Goal: Information Seeking & Learning: Learn about a topic

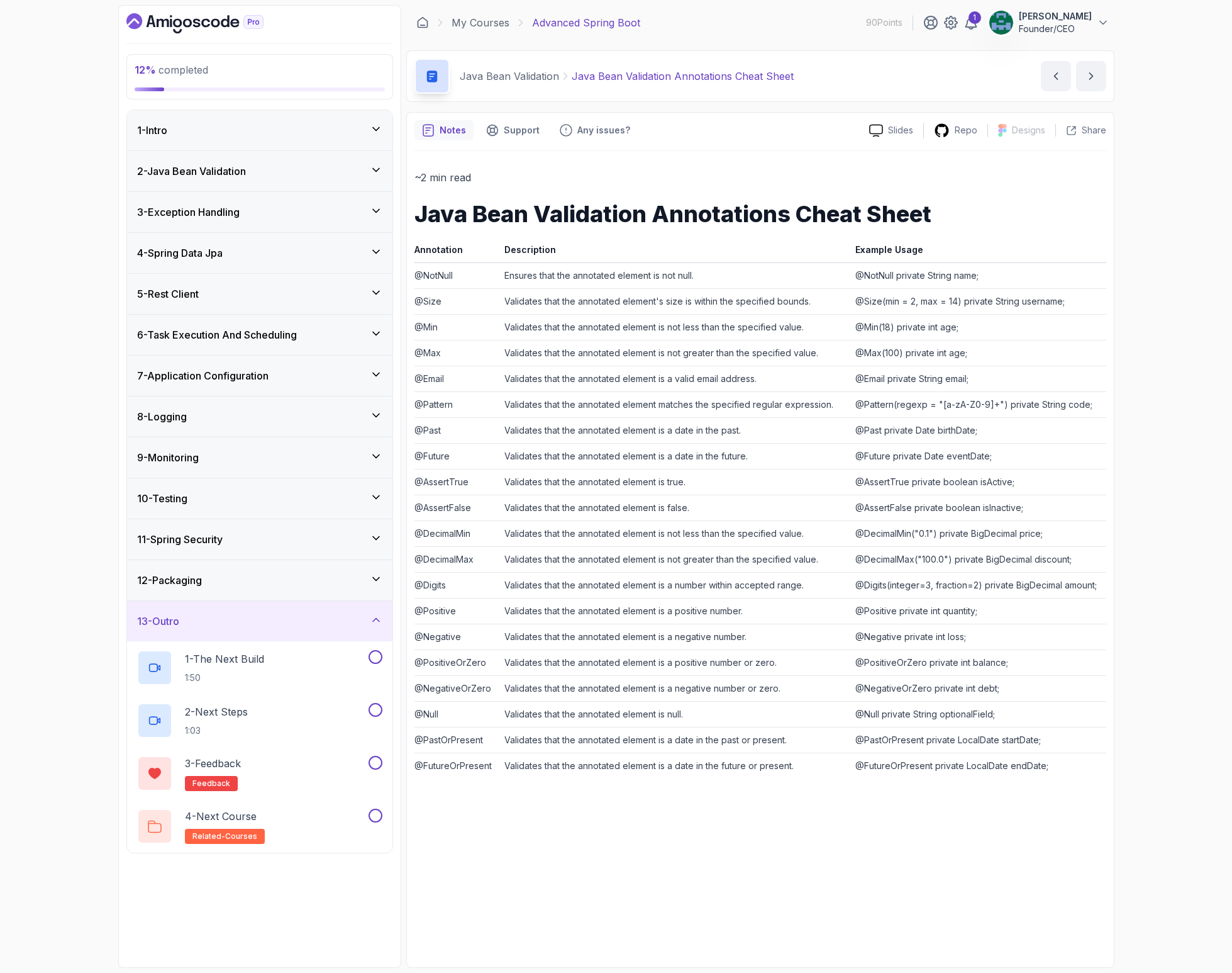
click at [635, 161] on div "~2 min read Java Bean Validation Annotations Cheat Sheet Annotation Description…" at bounding box center [760, 555] width 692 height 809
click at [492, 29] on link "My Courses" at bounding box center [480, 22] width 58 height 15
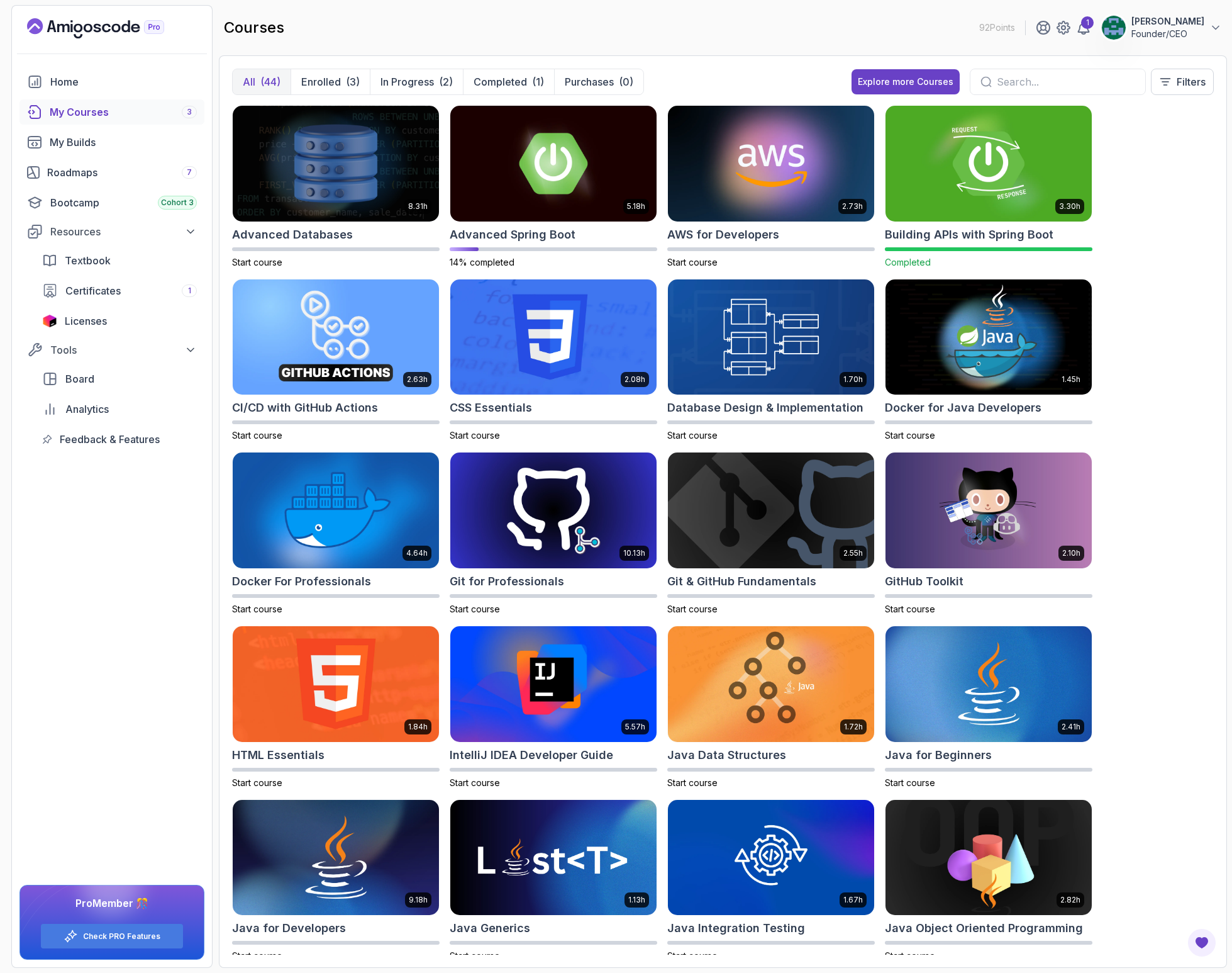
click at [954, 163] on img at bounding box center [989, 163] width 216 height 121
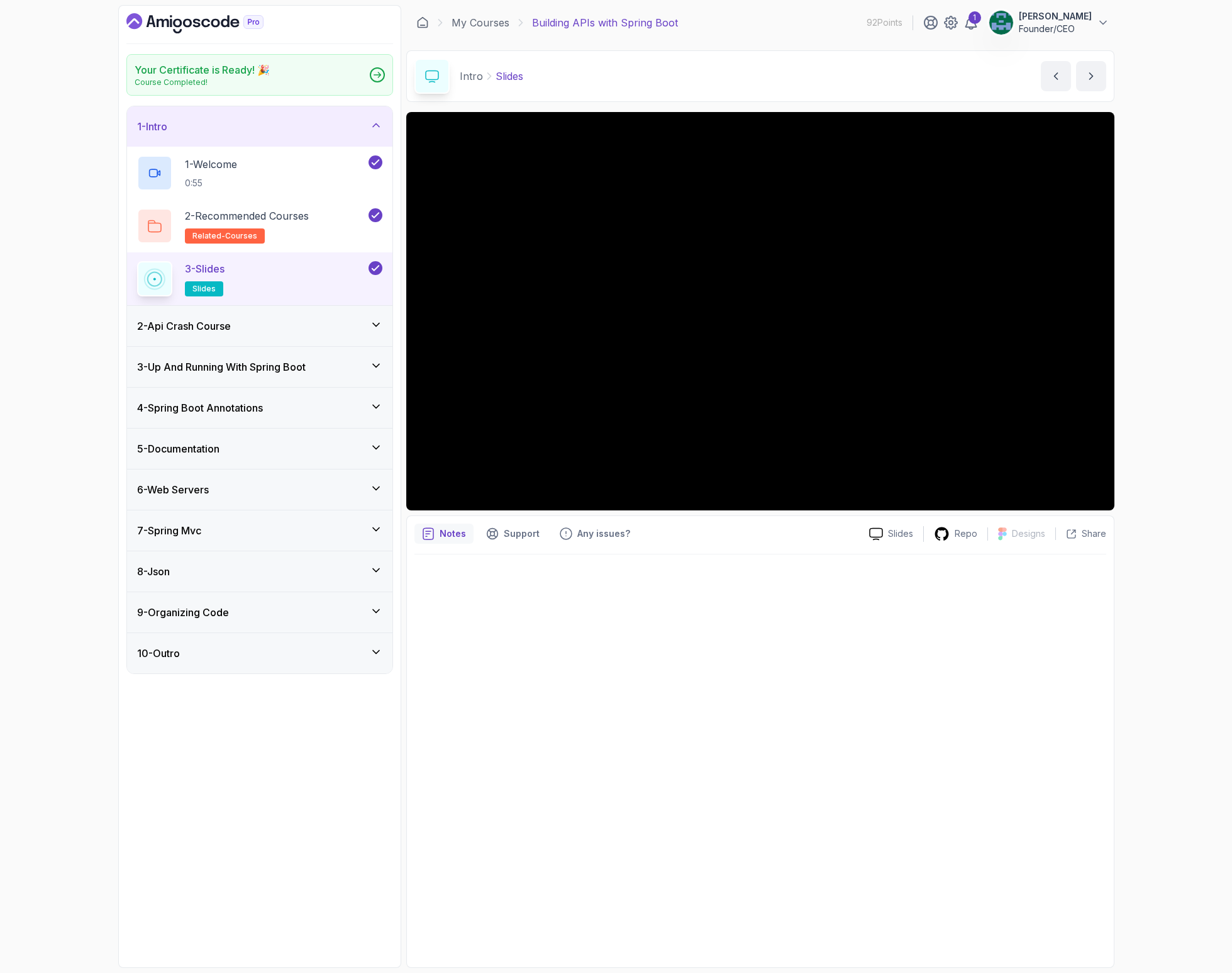
click at [217, 408] on h3 "4 - Spring Boot Annotations" at bounding box center [201, 407] width 126 height 15
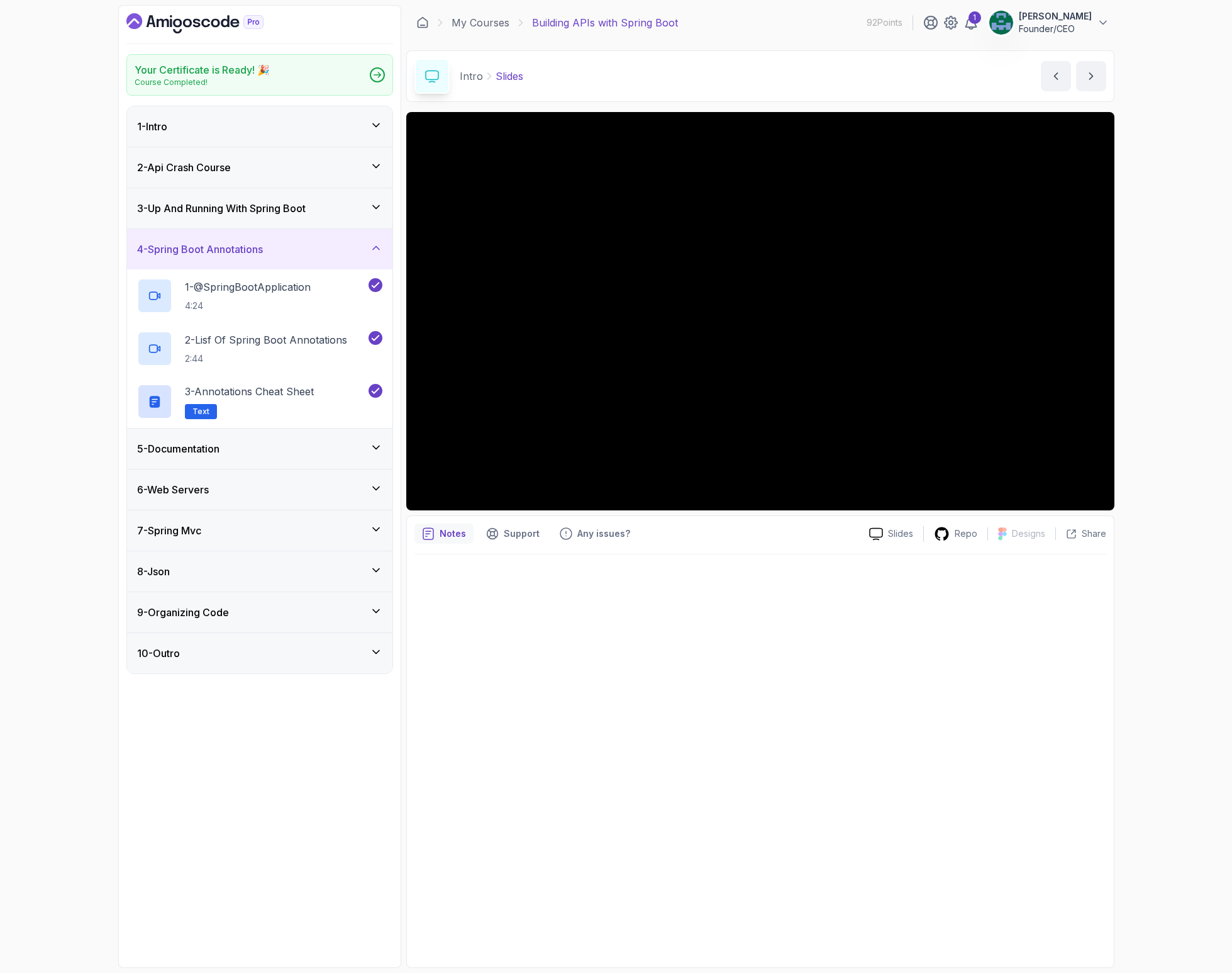
click at [181, 455] on h3 "5 - Documentation" at bounding box center [178, 448] width 82 height 15
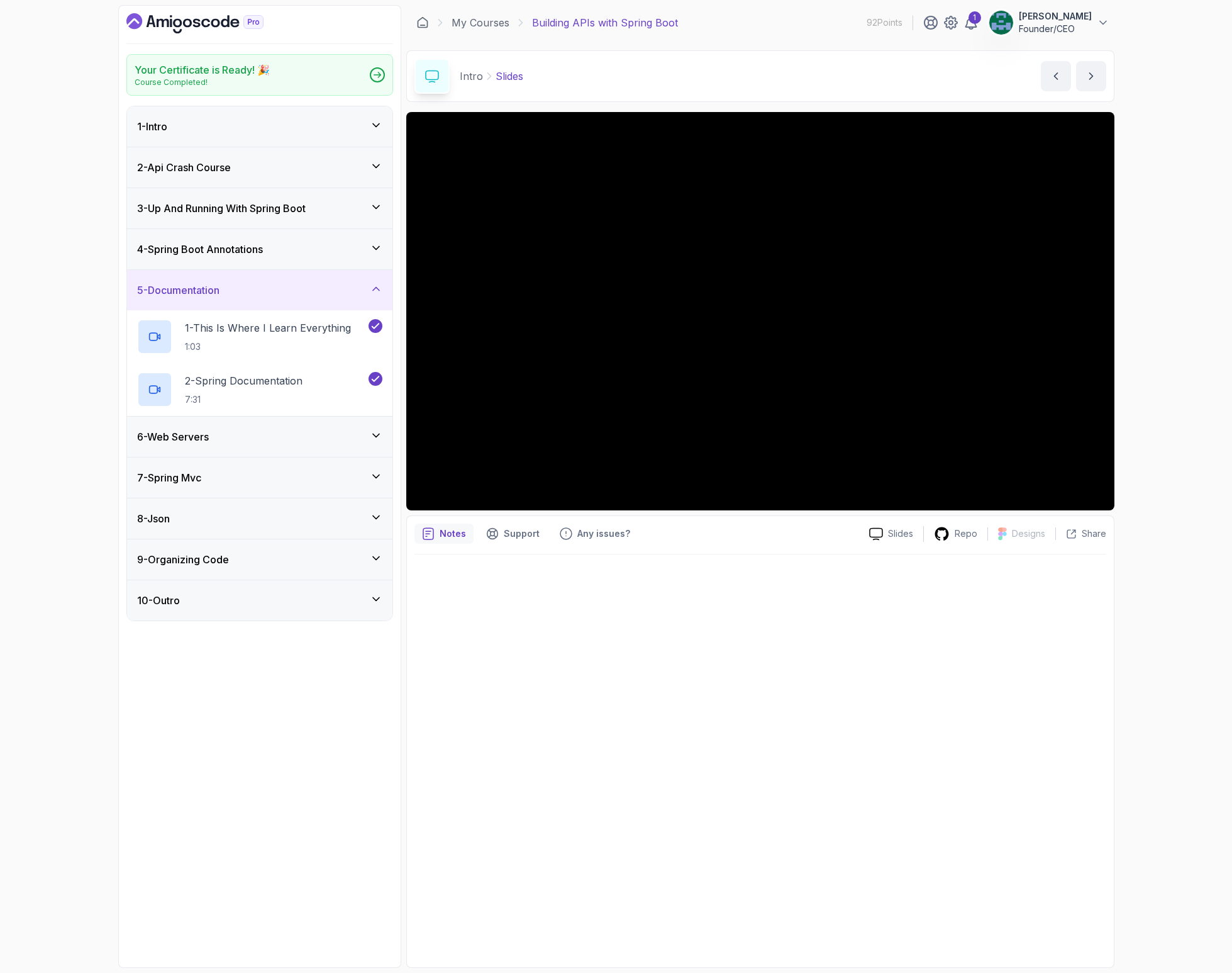
click at [199, 451] on div "6 - Web Servers" at bounding box center [259, 437] width 265 height 41
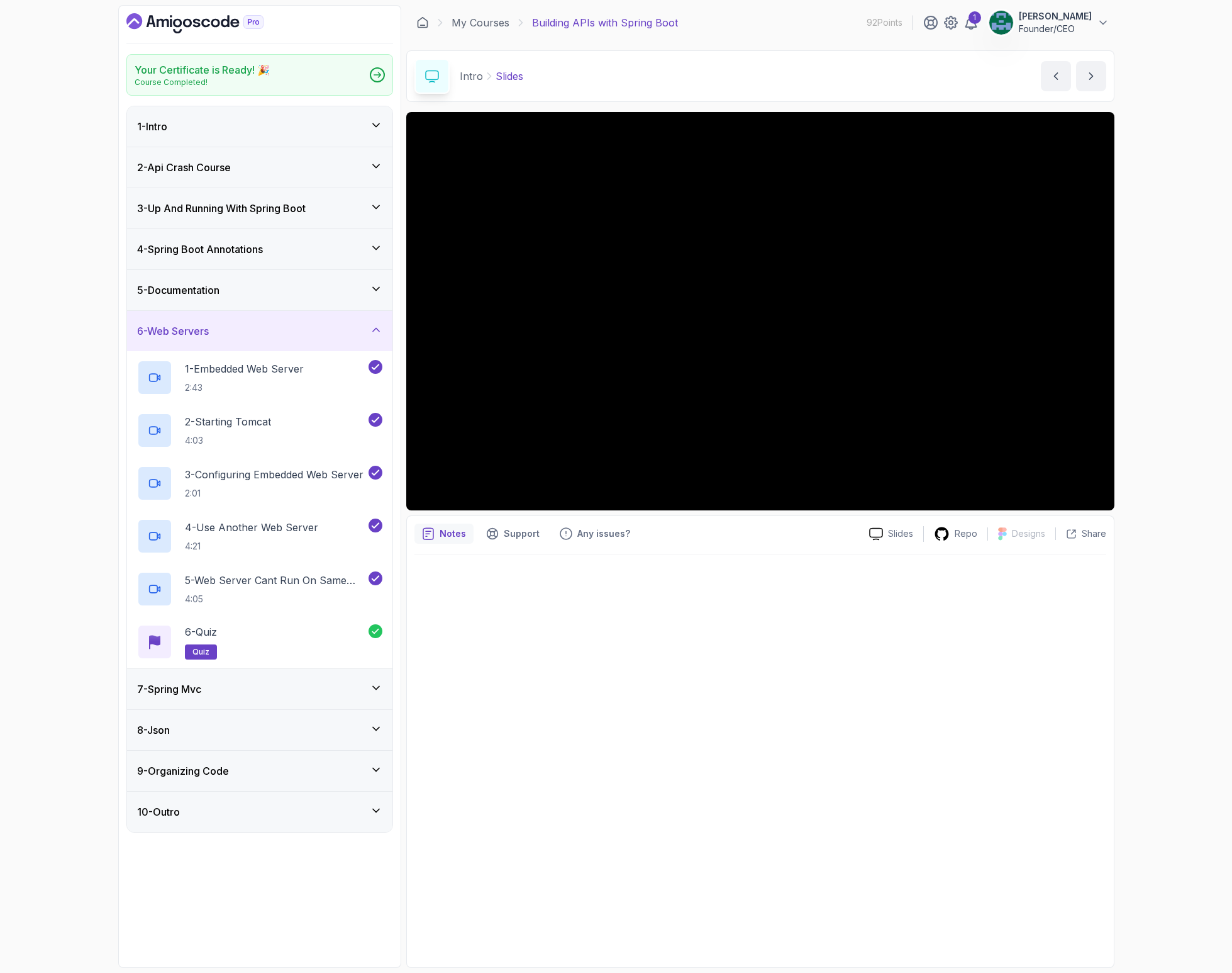
click at [211, 723] on div "8 - Json" at bounding box center [260, 729] width 246 height 15
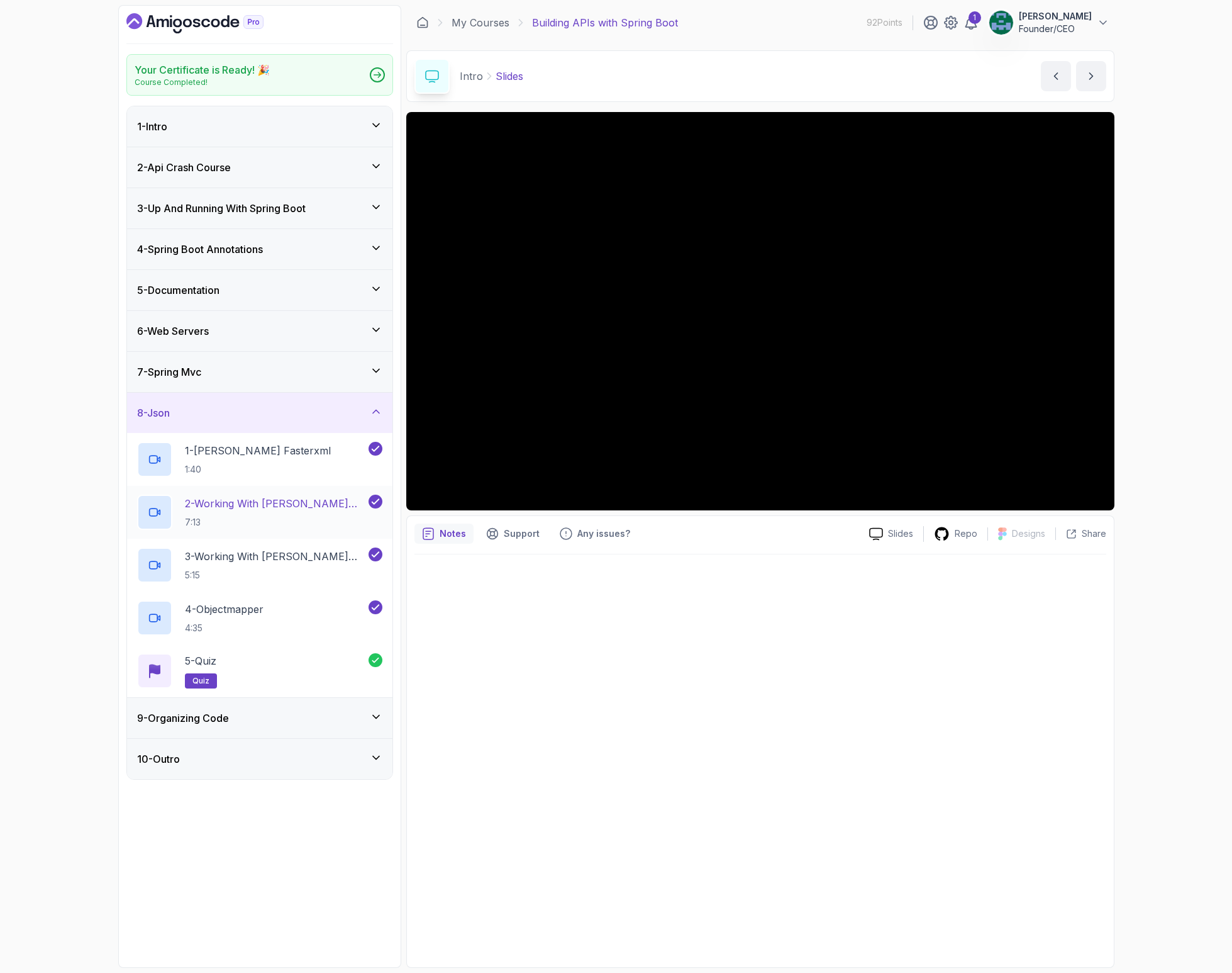
click at [264, 500] on p "2 - Working With [PERSON_NAME] Part 1" at bounding box center [276, 503] width 182 height 15
click at [751, 613] on div at bounding box center [760, 757] width 692 height 406
click at [474, 28] on link "My Courses" at bounding box center [480, 22] width 58 height 15
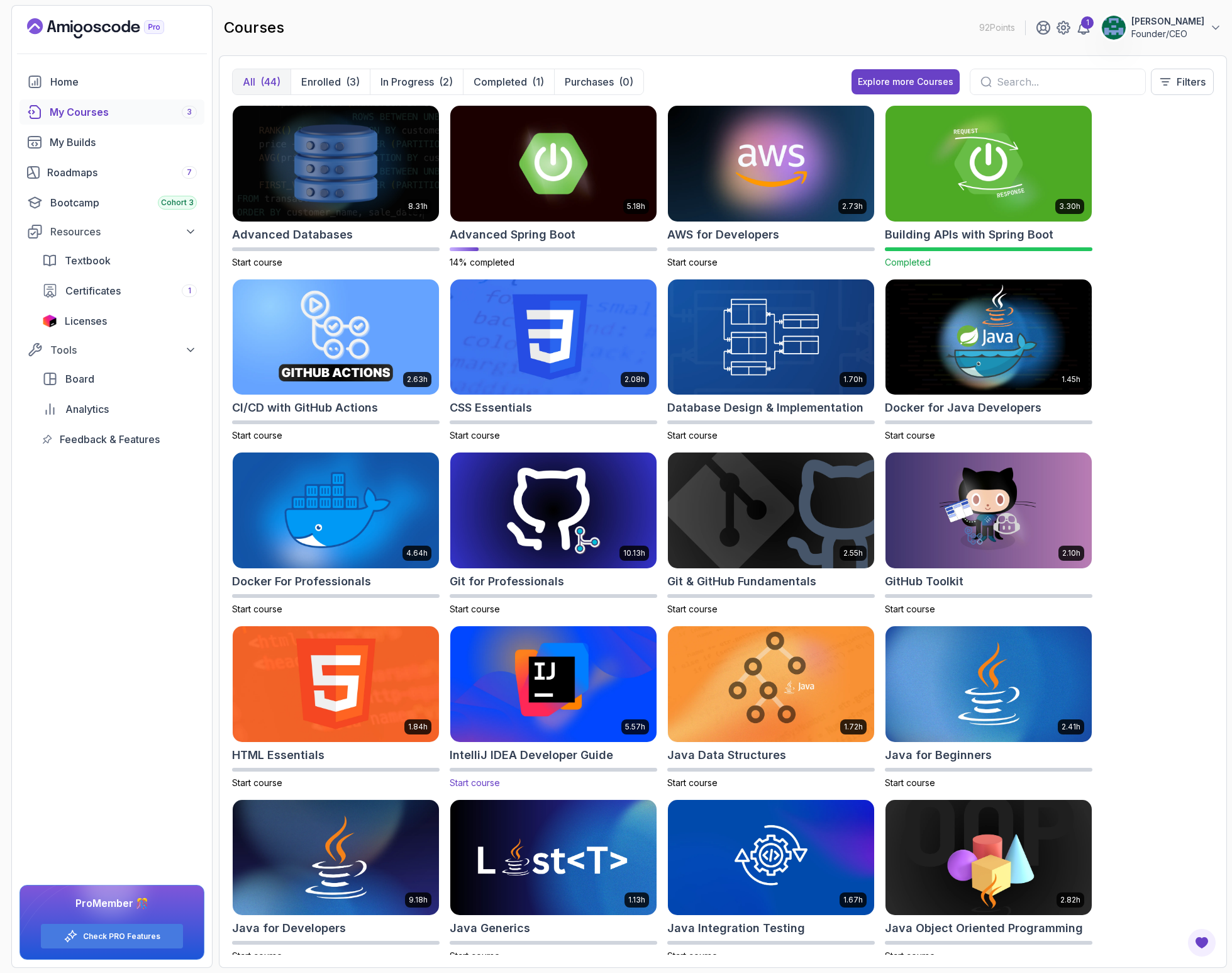
click at [576, 691] on img at bounding box center [553, 683] width 216 height 121
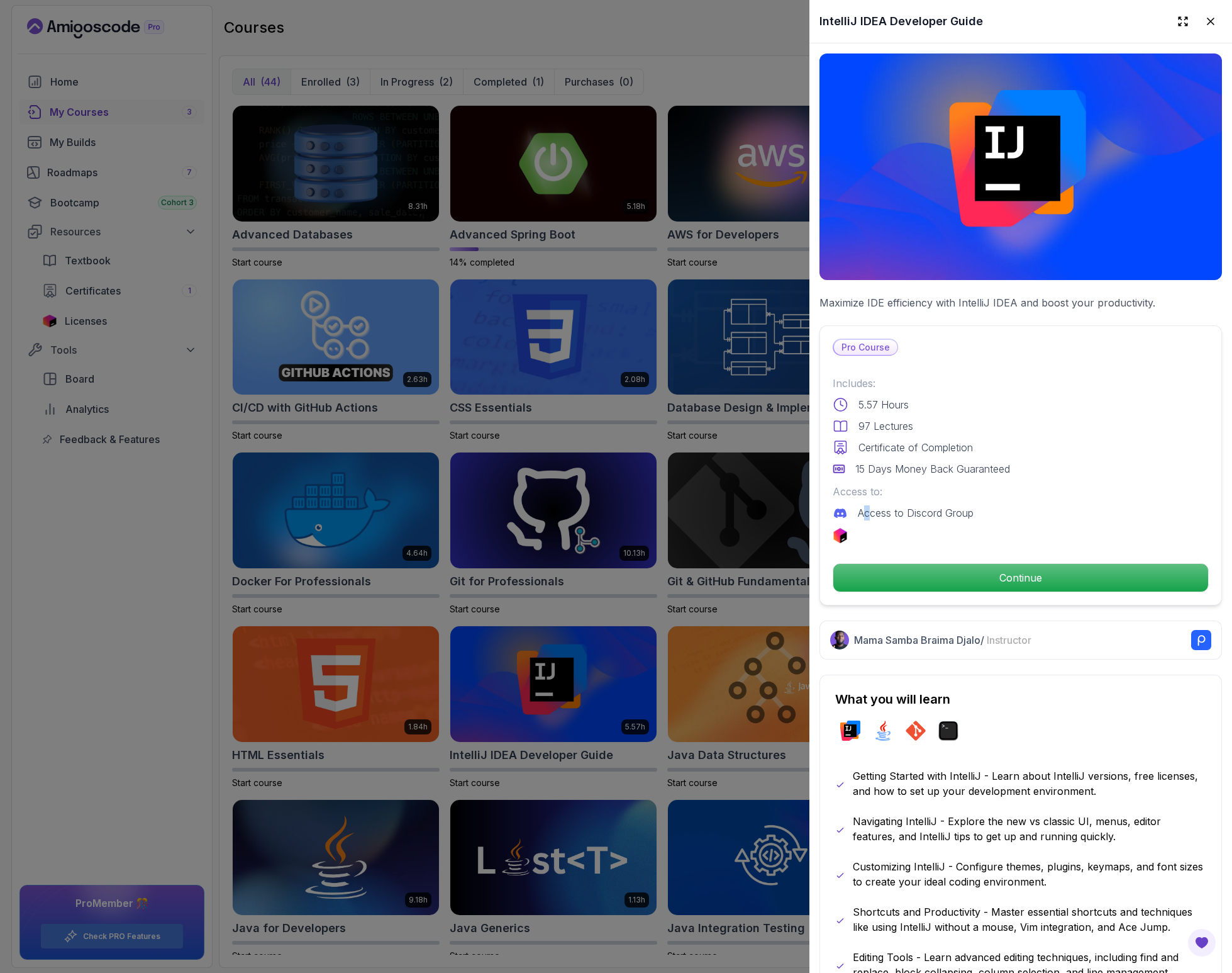
drag, startPoint x: 867, startPoint y: 509, endPoint x: 837, endPoint y: 507, distance: 30.1
click at [865, 509] on p "Access to Discord Group" at bounding box center [916, 512] width 116 height 15
drag, startPoint x: 833, startPoint y: 507, endPoint x: 929, endPoint y: 511, distance: 96.1
click at [928, 510] on div "Access to Discord Group" at bounding box center [1020, 512] width 376 height 15
click at [953, 574] on p "Continue" at bounding box center [1021, 578] width 356 height 27
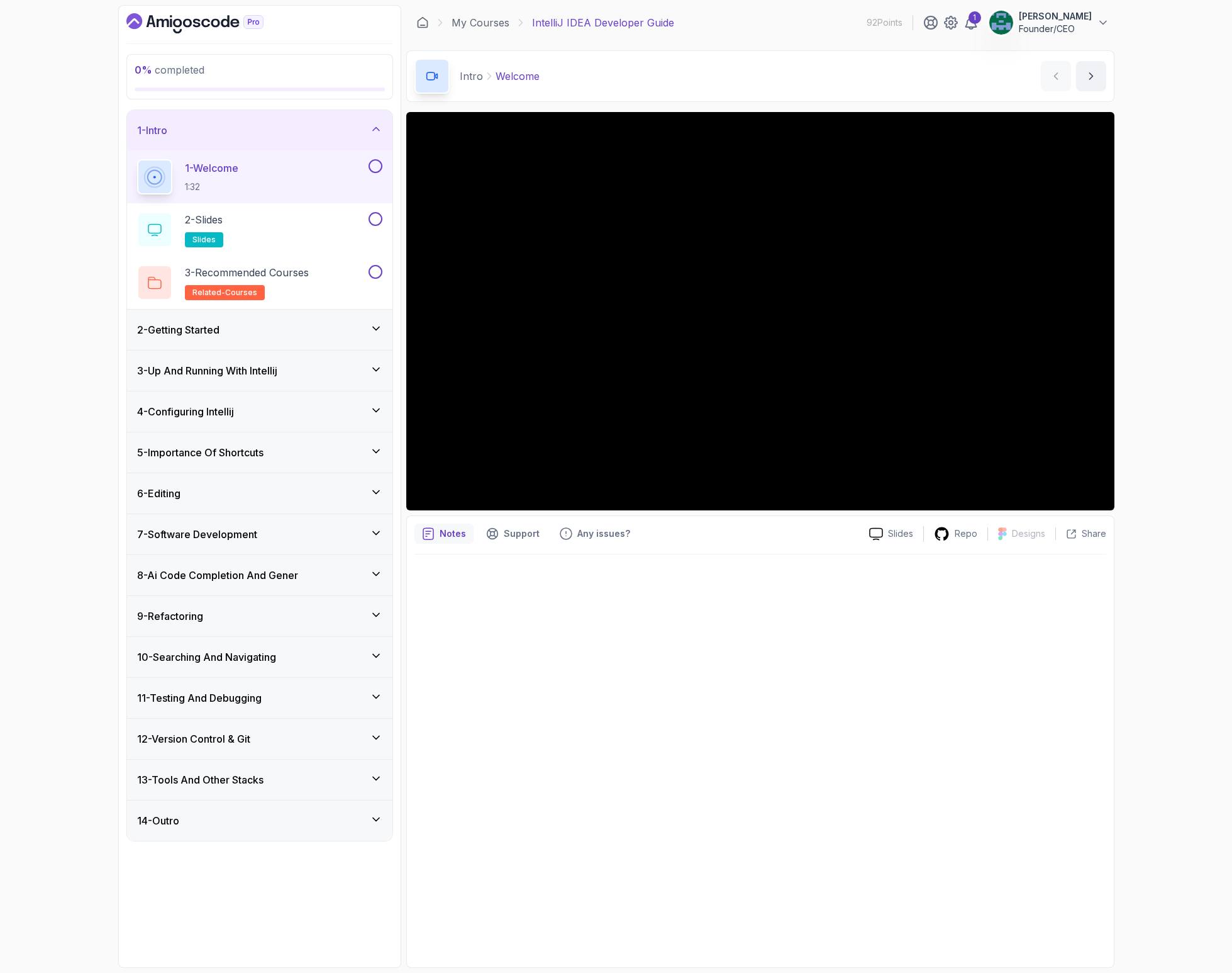
click at [239, 729] on div "12 - Version Control & Git" at bounding box center [259, 739] width 265 height 41
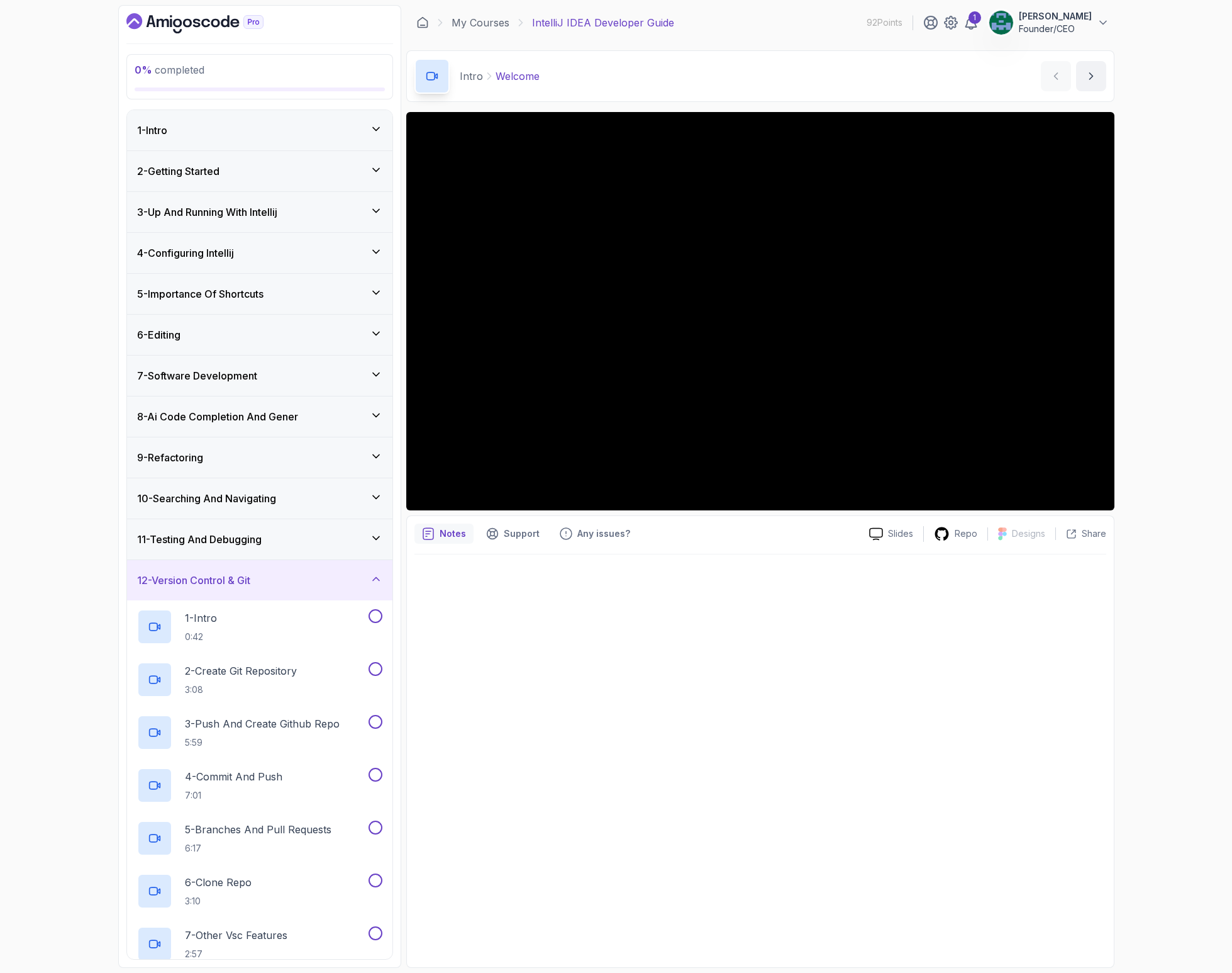
click at [233, 574] on h3 "12 - Version Control & Git" at bounding box center [194, 579] width 113 height 15
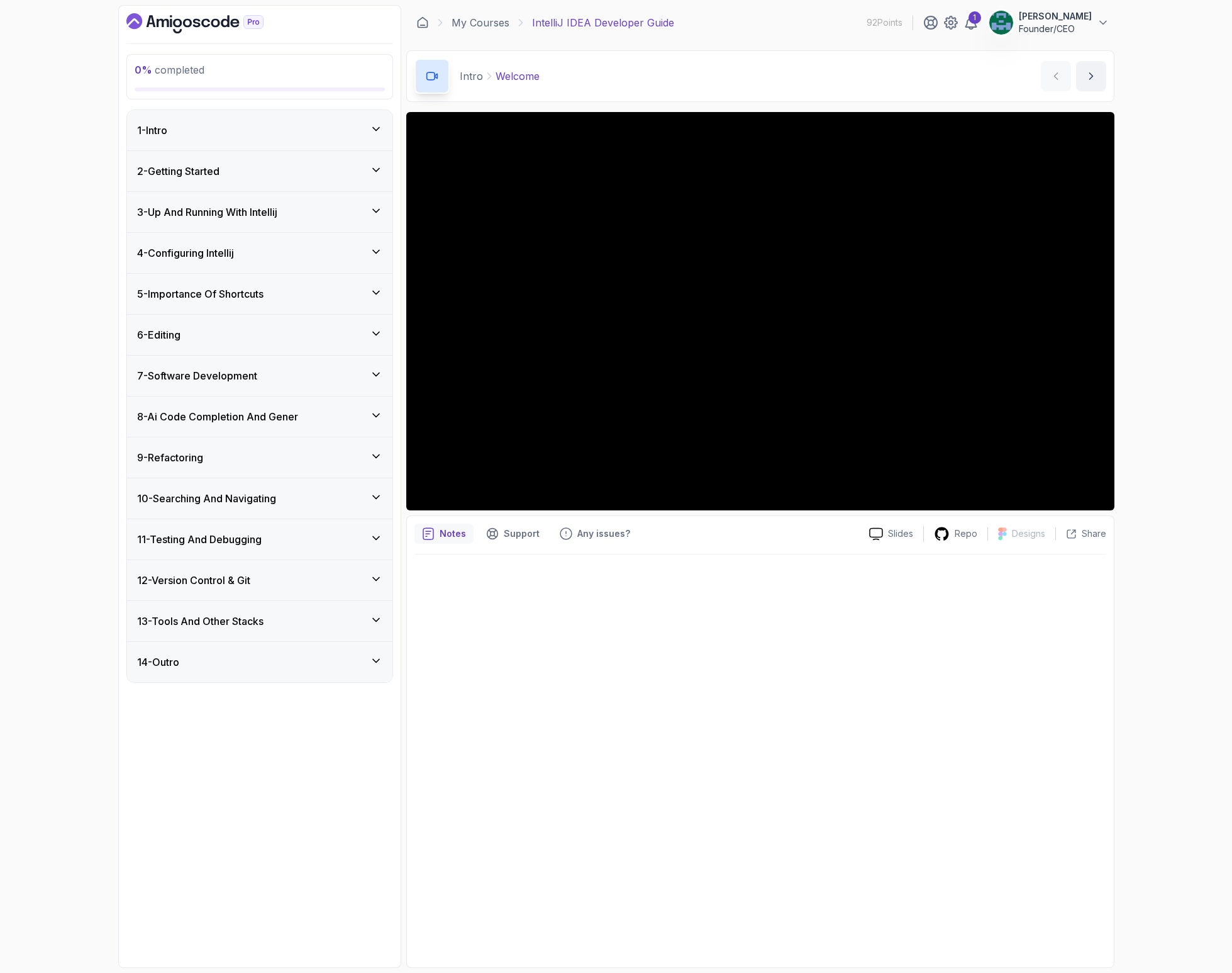
click at [216, 629] on div "13 - Tools And Other Stacks" at bounding box center [259, 621] width 265 height 41
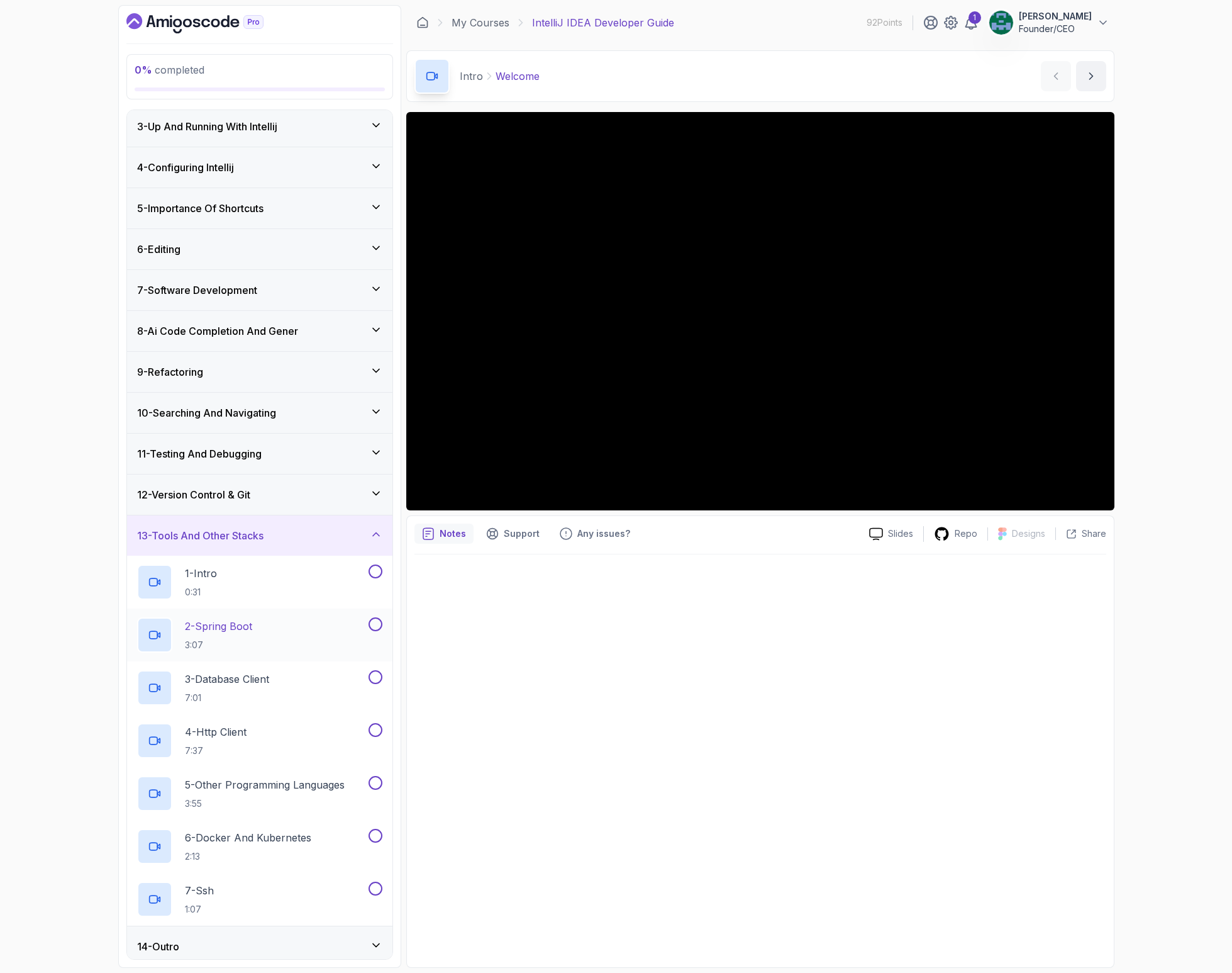
scroll to position [93, 0]
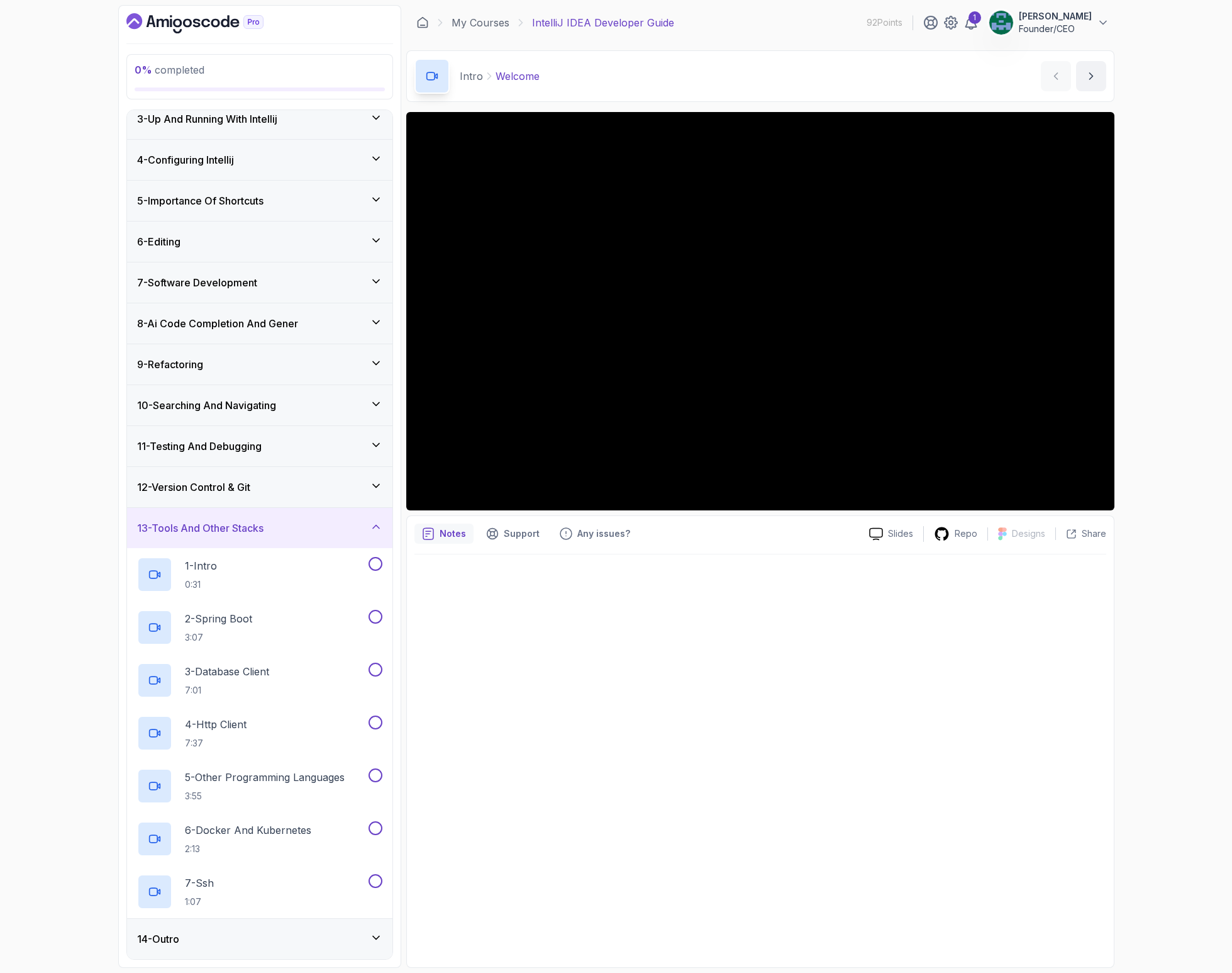
click at [220, 486] on h3 "12 - Version Control & Git" at bounding box center [194, 486] width 113 height 15
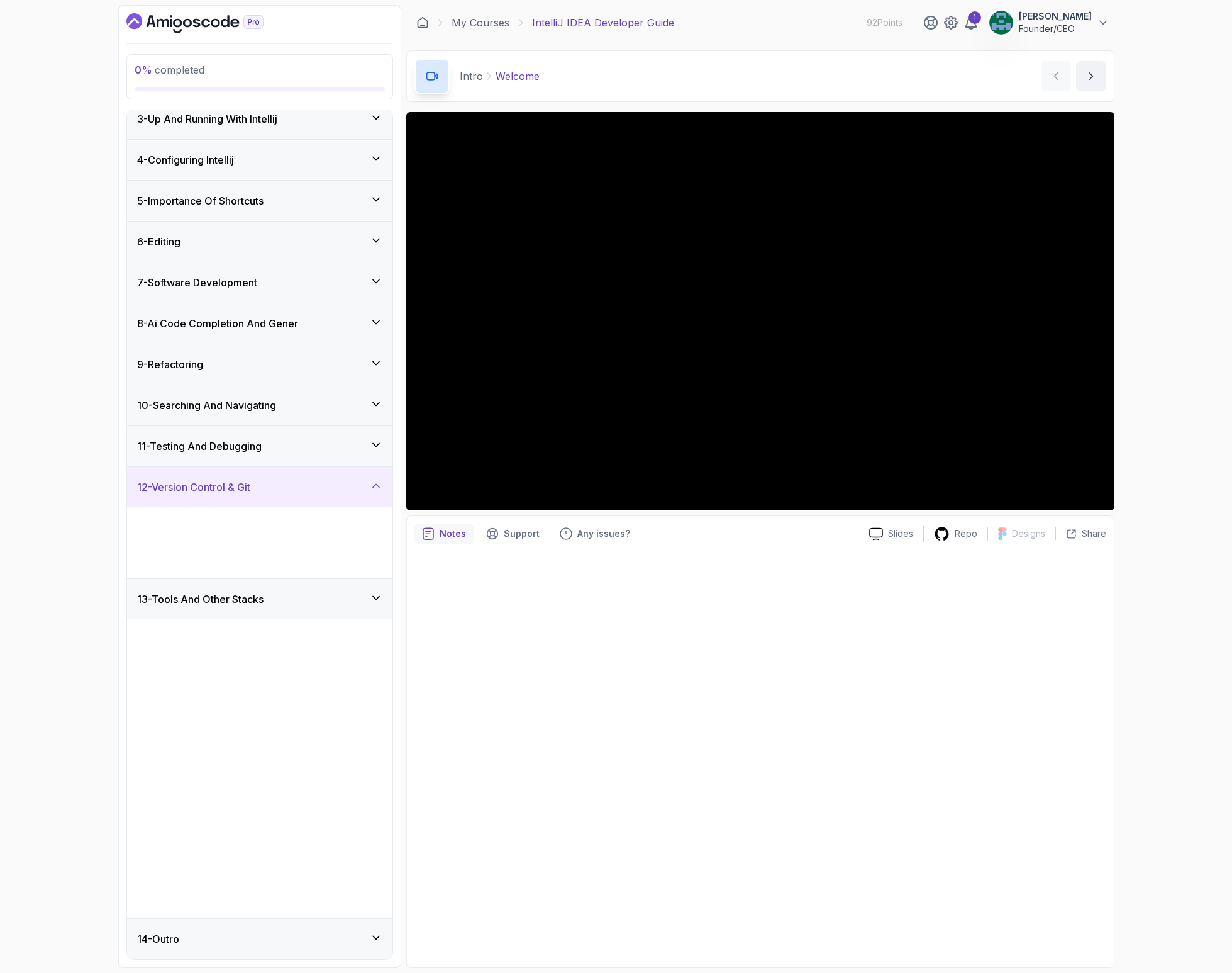
scroll to position [0, 0]
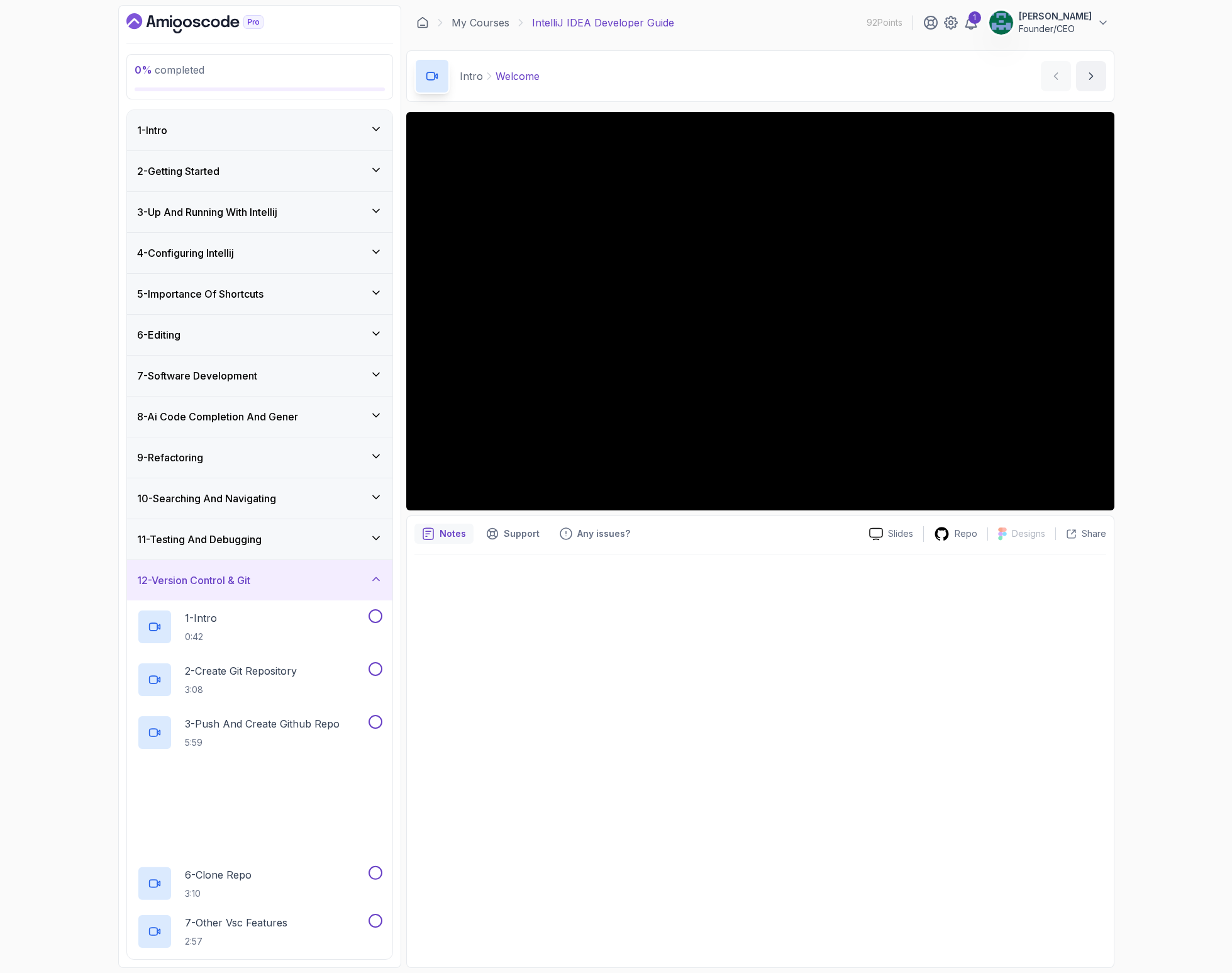
click at [228, 503] on h3 "10 - Searching And Navigating" at bounding box center [207, 498] width 139 height 15
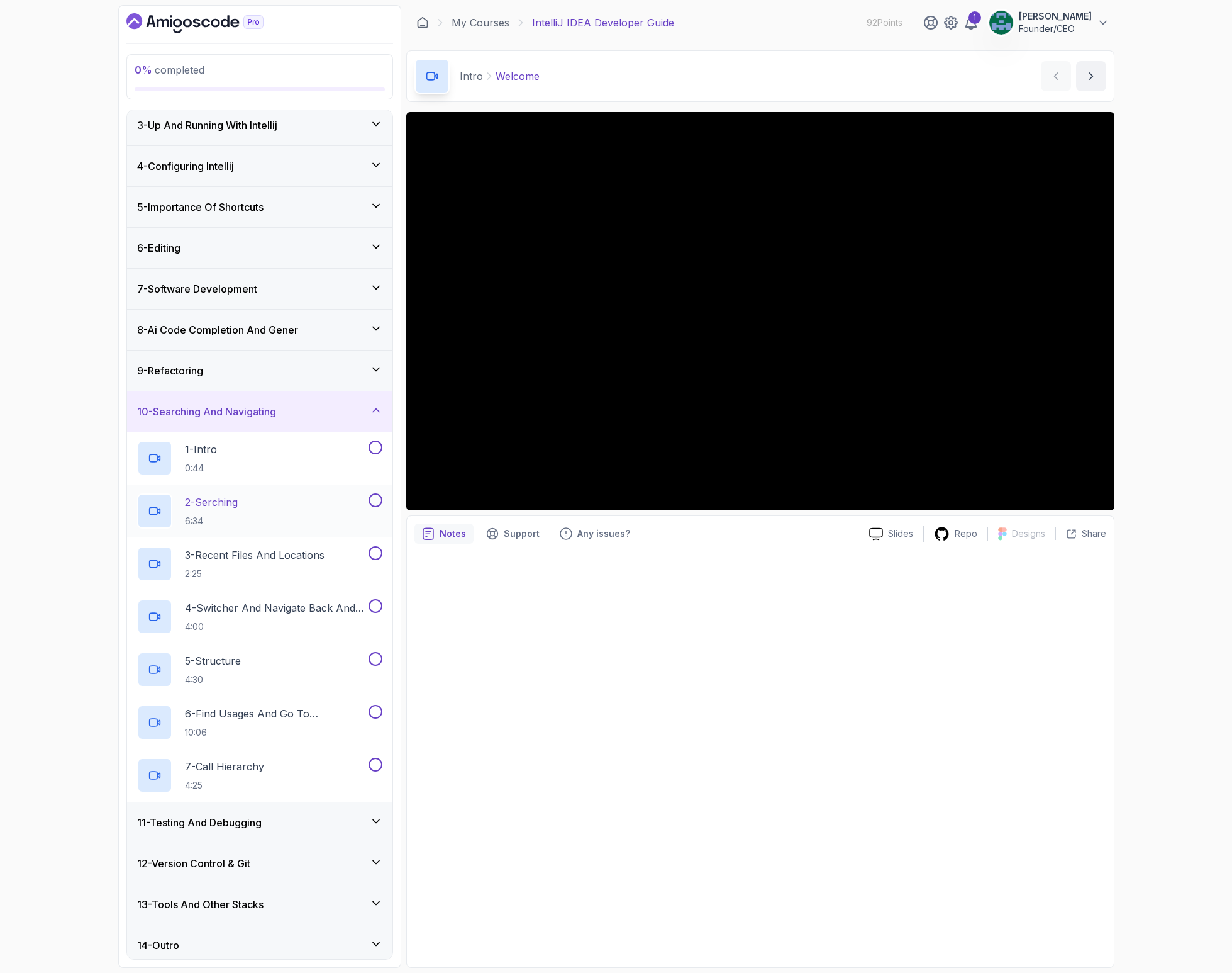
scroll to position [93, 0]
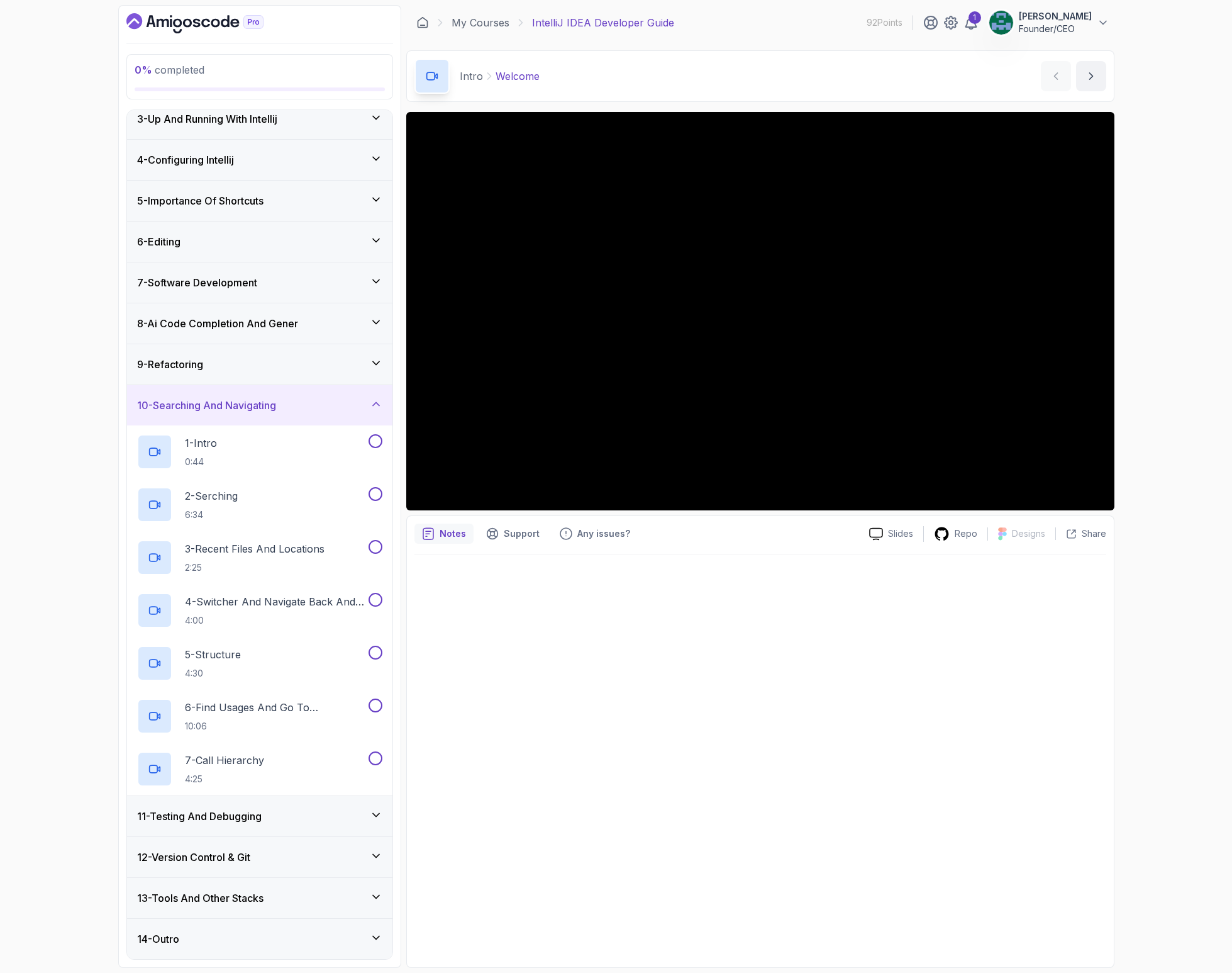
click at [219, 355] on div "9 - Refactoring" at bounding box center [259, 364] width 265 height 41
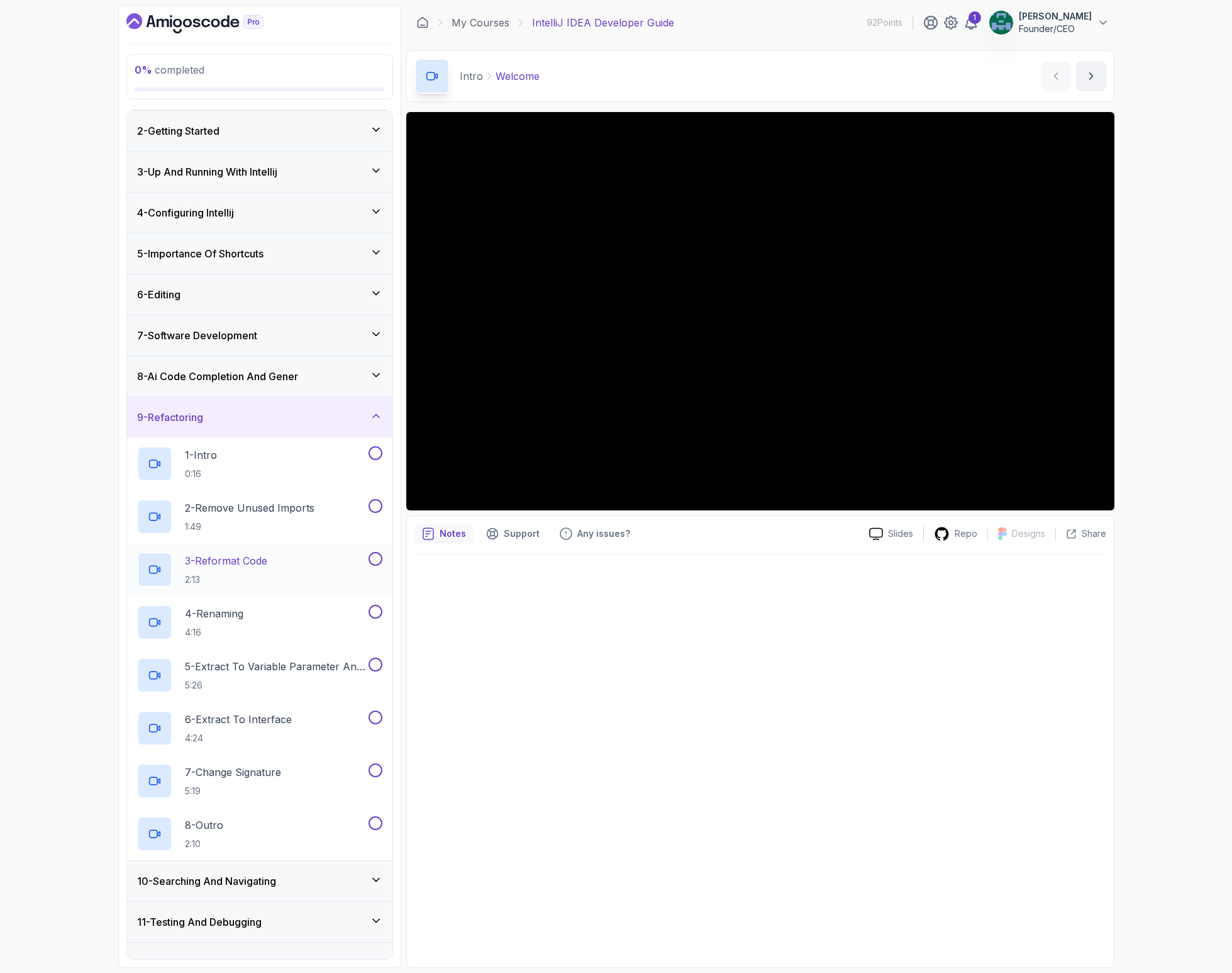
scroll to position [146, 0]
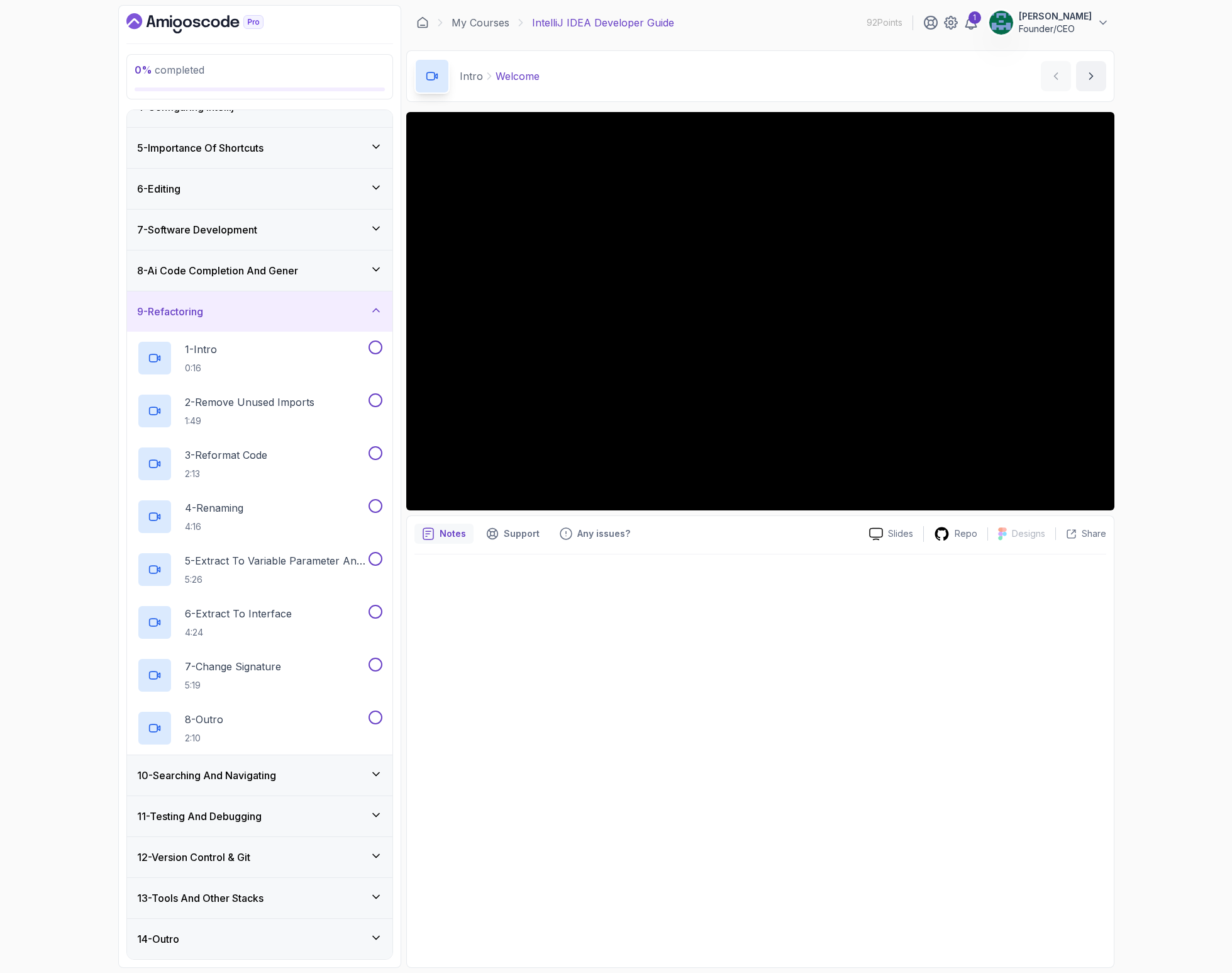
click at [215, 216] on div "7 - Software Development" at bounding box center [259, 229] width 265 height 41
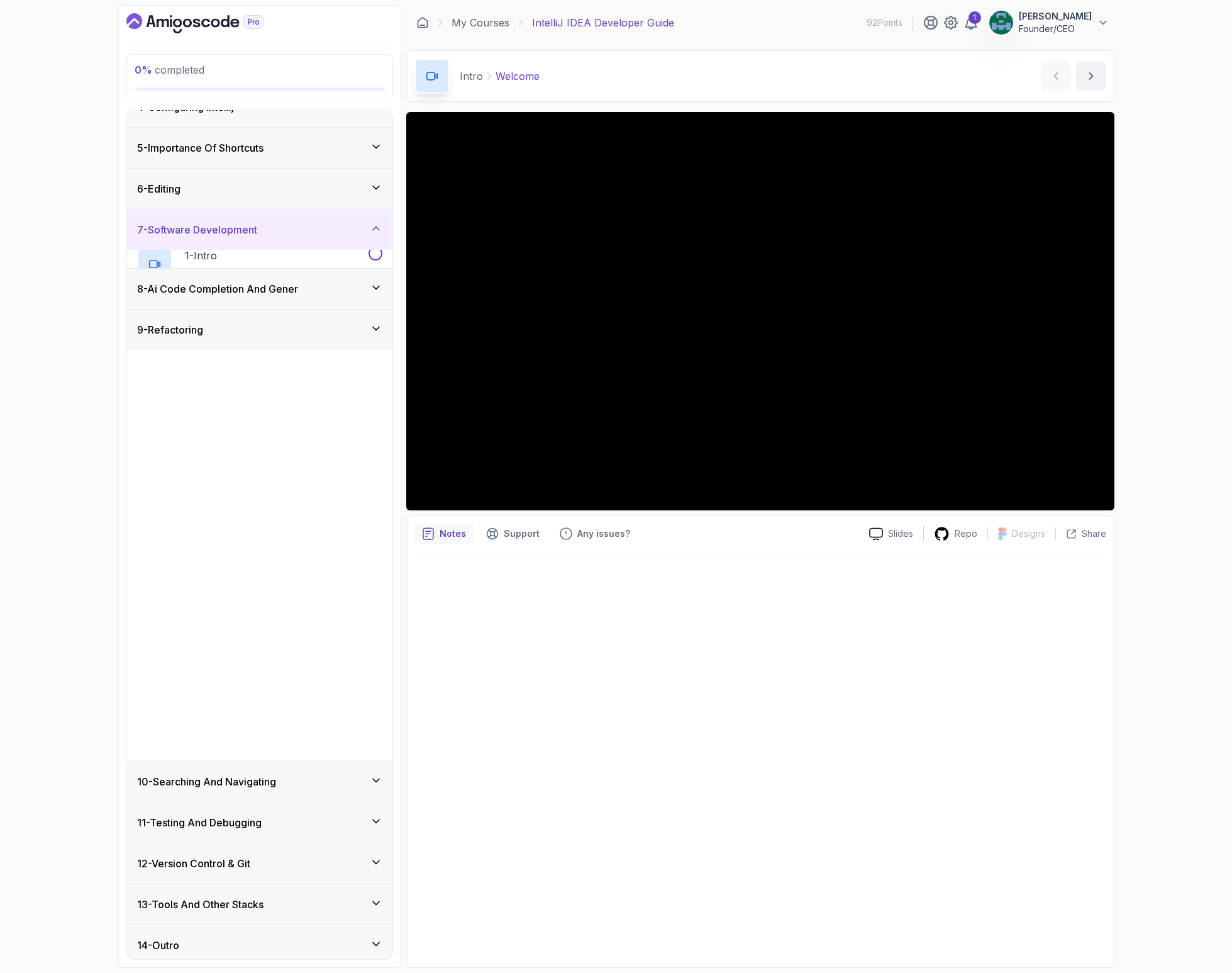
scroll to position [0, 0]
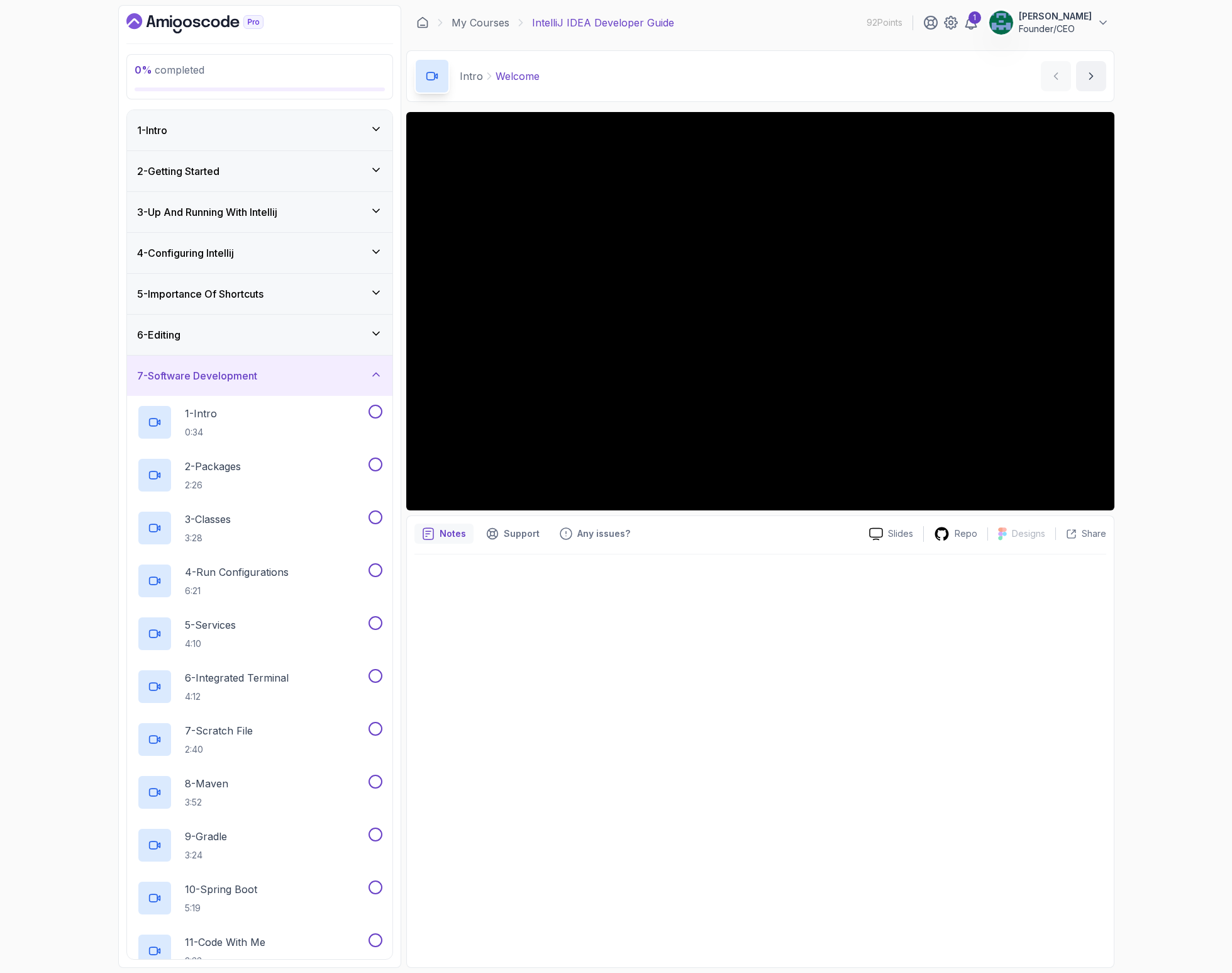
click at [256, 134] on div "1 - Intro" at bounding box center [260, 130] width 246 height 15
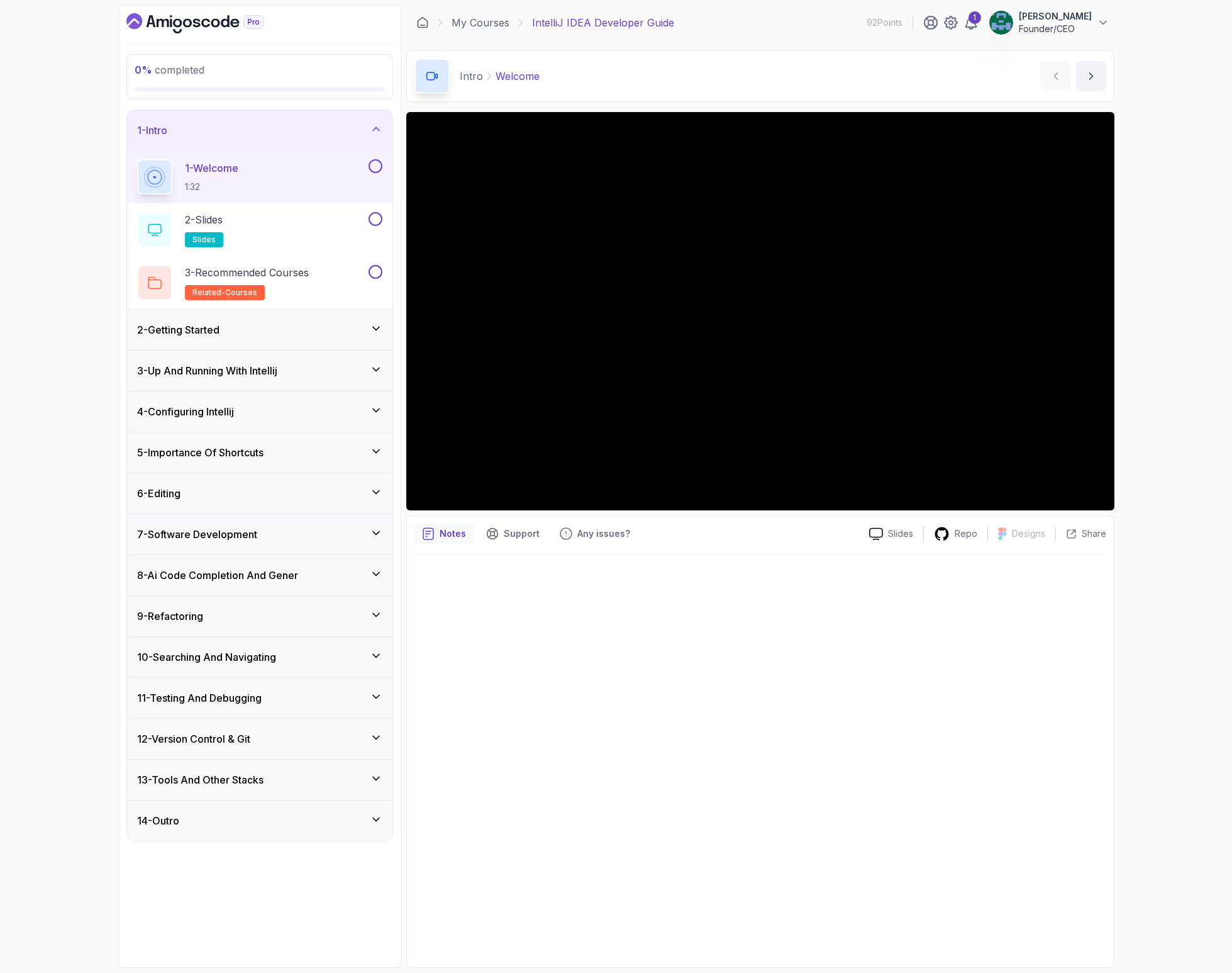
click at [218, 313] on div "2 - Getting Started" at bounding box center [259, 330] width 265 height 41
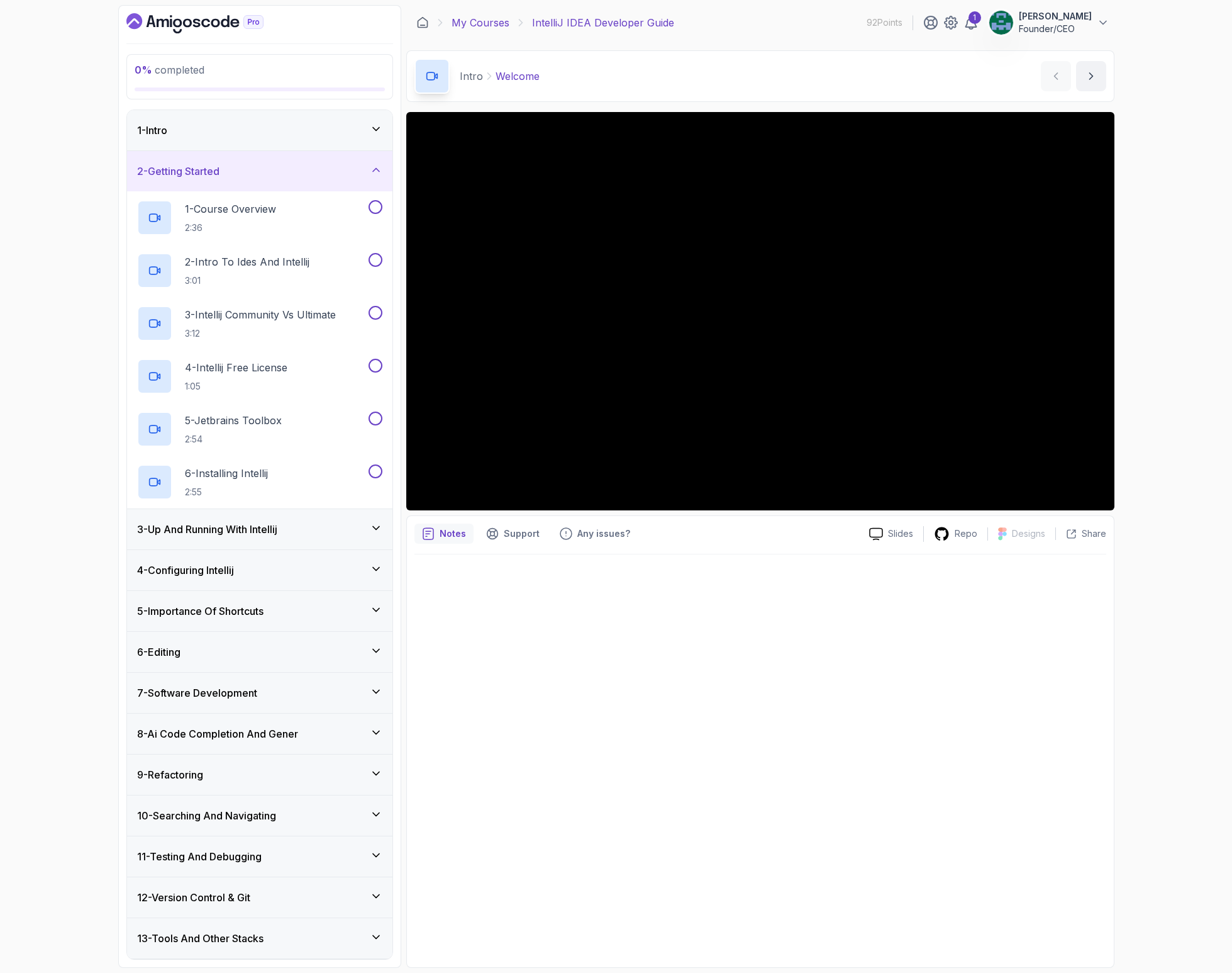
click at [465, 22] on link "My Courses" at bounding box center [480, 22] width 58 height 15
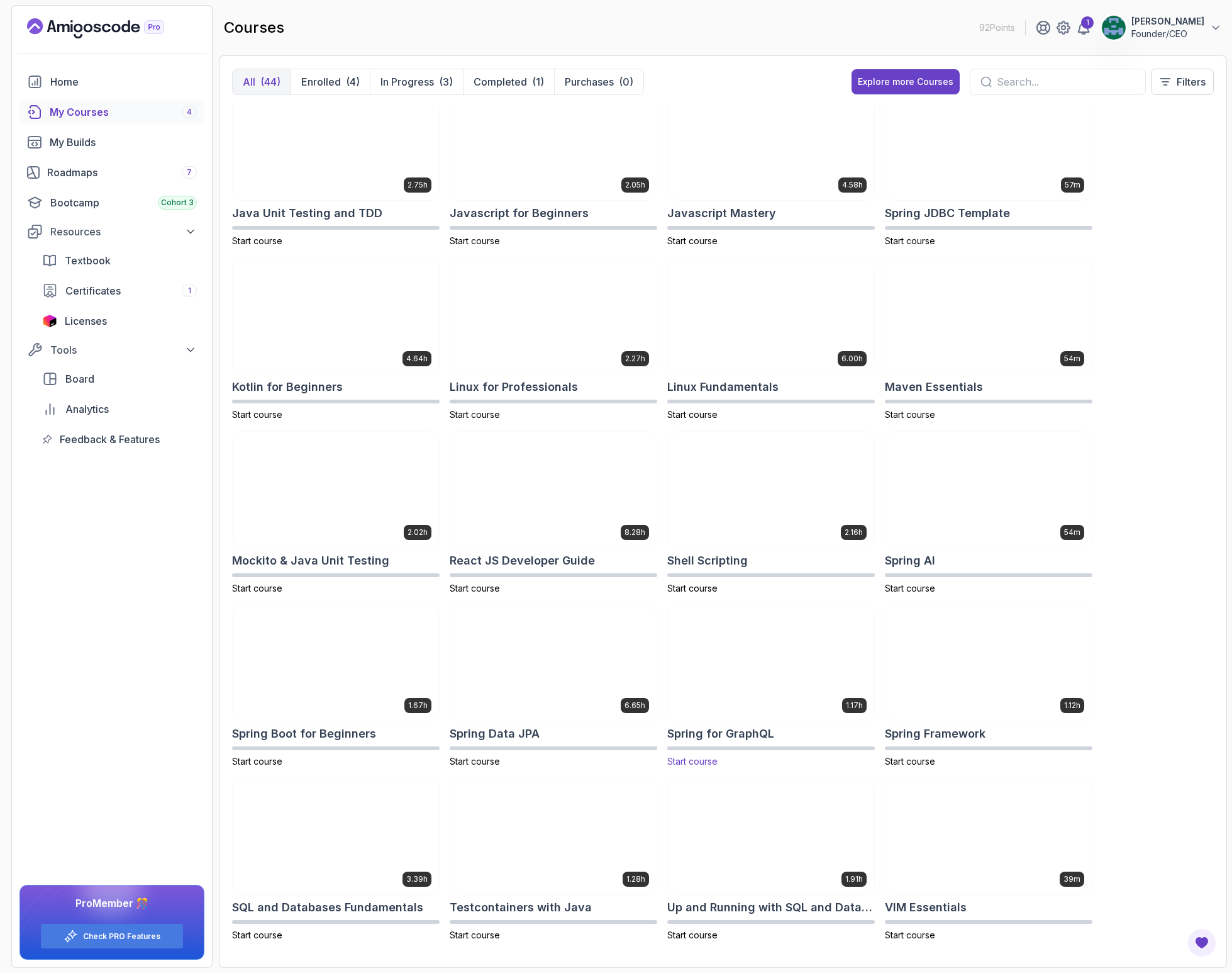
scroll to position [1061, 0]
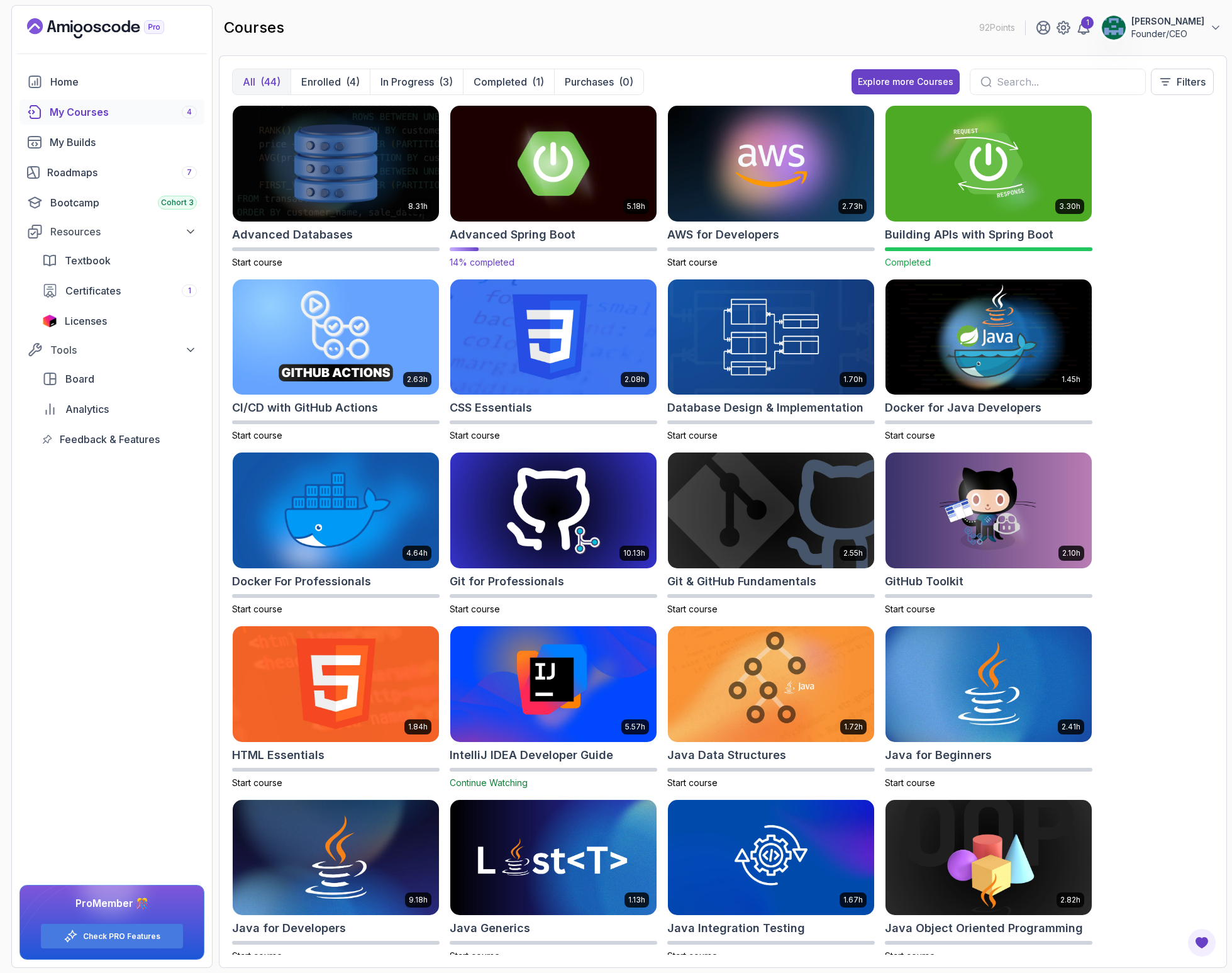
click at [564, 189] on img at bounding box center [553, 163] width 216 height 121
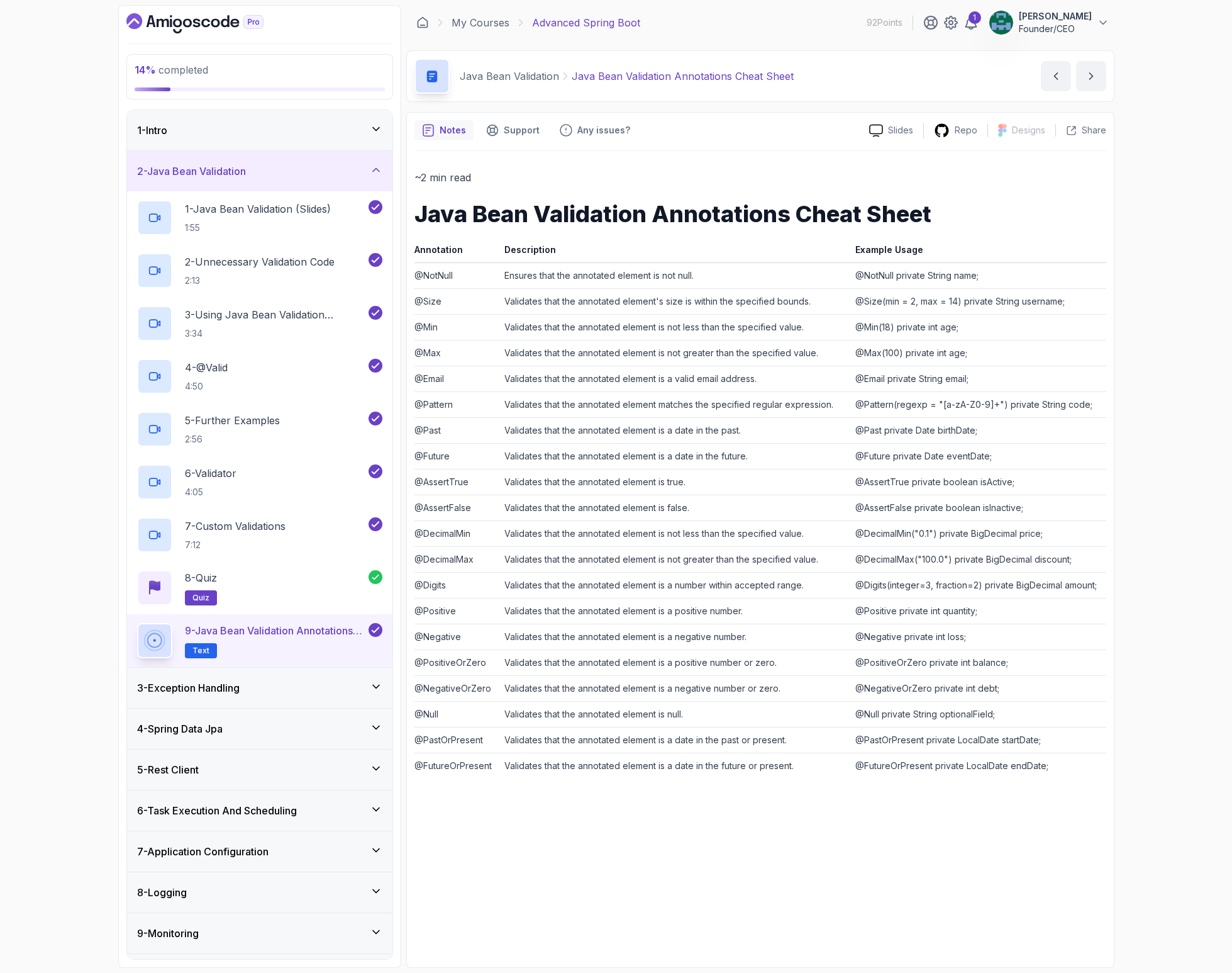
click at [959, 384] on td "@Email private String email;" at bounding box center [978, 379] width 255 height 26
click at [996, 374] on td "@Email private String email;" at bounding box center [978, 379] width 255 height 26
click at [897, 375] on td "@Email private String email;" at bounding box center [978, 379] width 255 height 26
drag, startPoint x: 755, startPoint y: 385, endPoint x: 961, endPoint y: 379, distance: 206.1
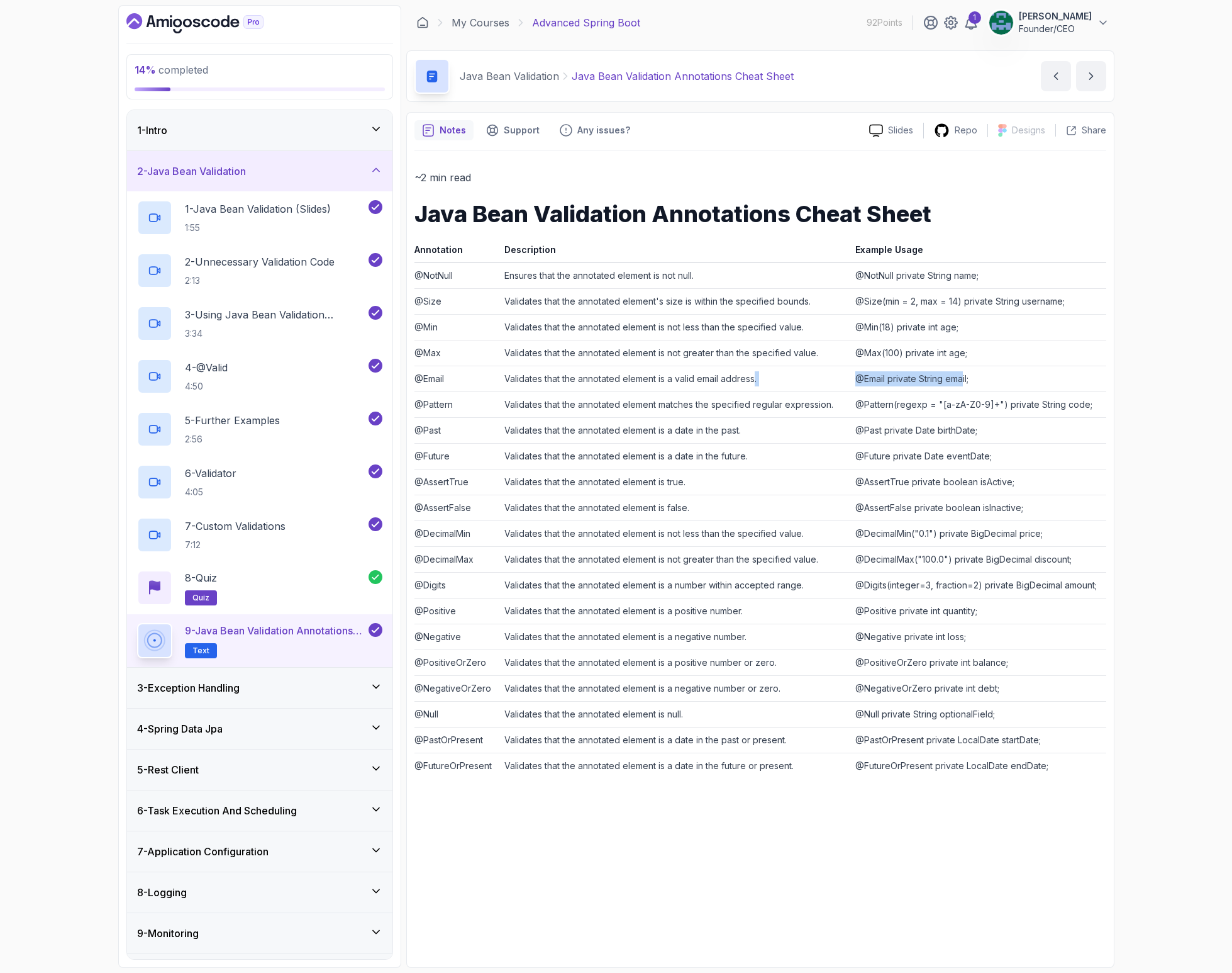
click at [961, 379] on tr "@Email Validates that the annotated element is a valid email address. @Email pr…" at bounding box center [760, 379] width 692 height 26
click at [1025, 374] on td "@Email private String email;" at bounding box center [978, 379] width 255 height 26
click at [699, 381] on td "Validates that the annotated element is a valid email address." at bounding box center [675, 379] width 351 height 26
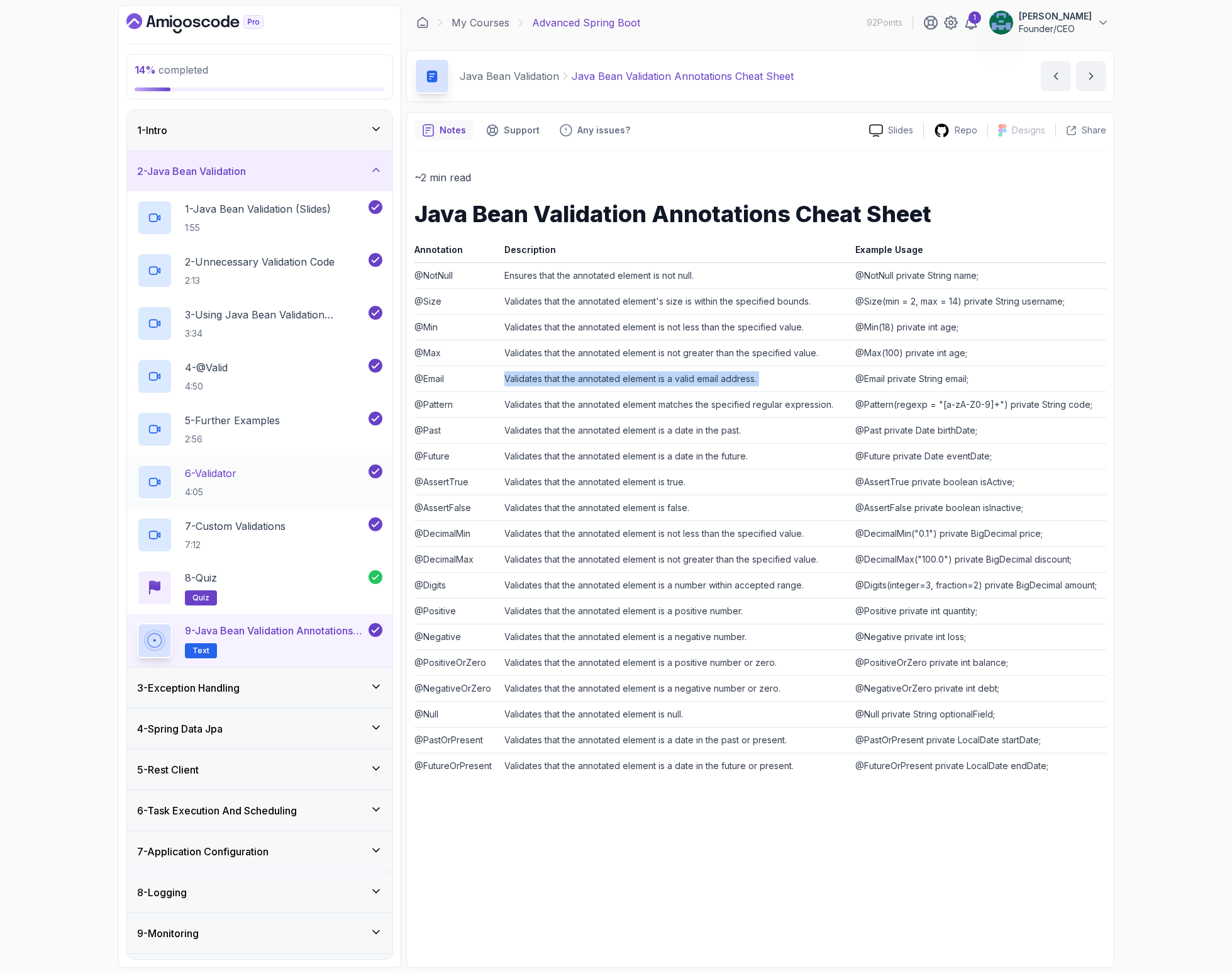
click at [253, 477] on div "6 - Validator 4:05" at bounding box center [252, 482] width 229 height 35
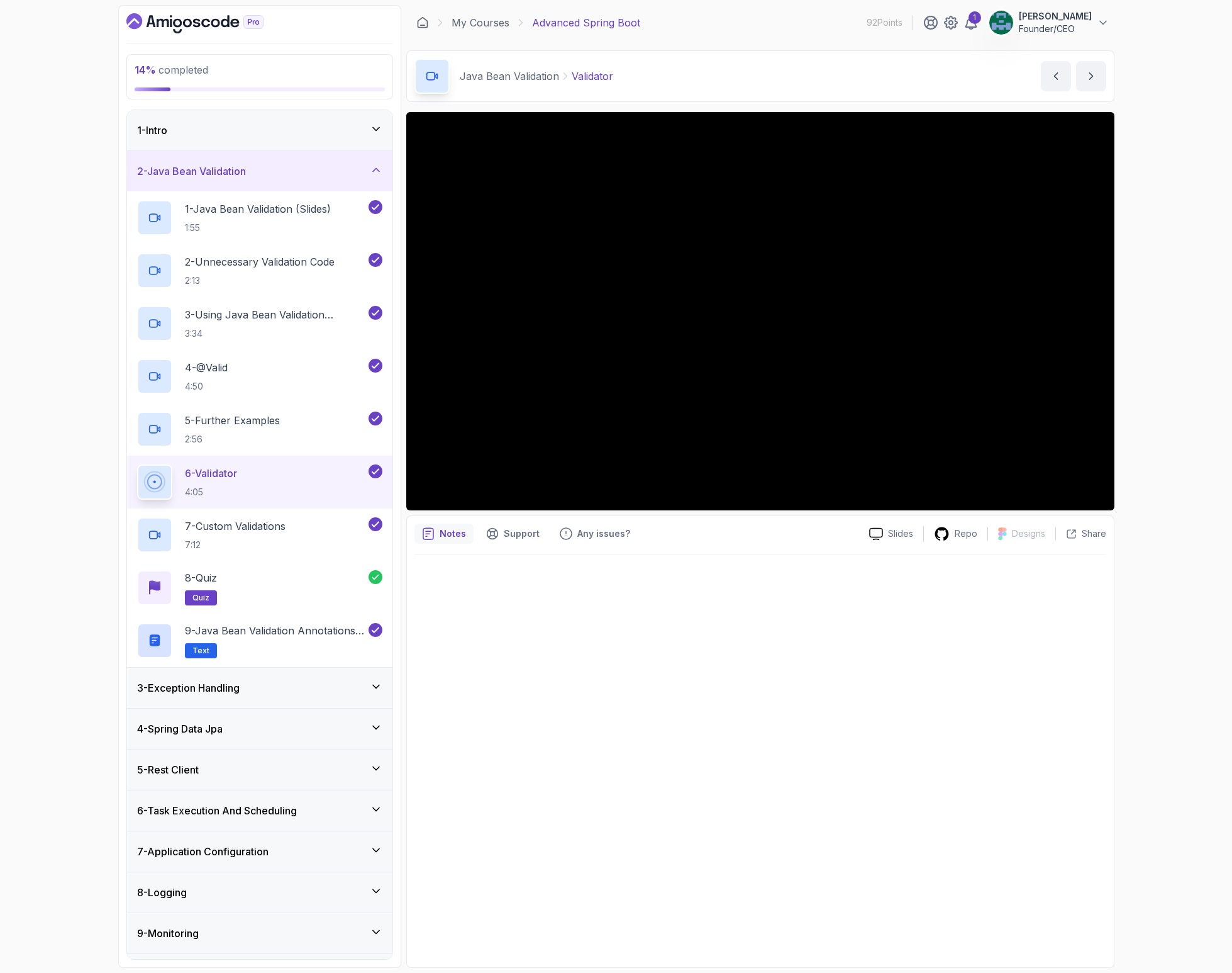
scroll to position [158, 0]
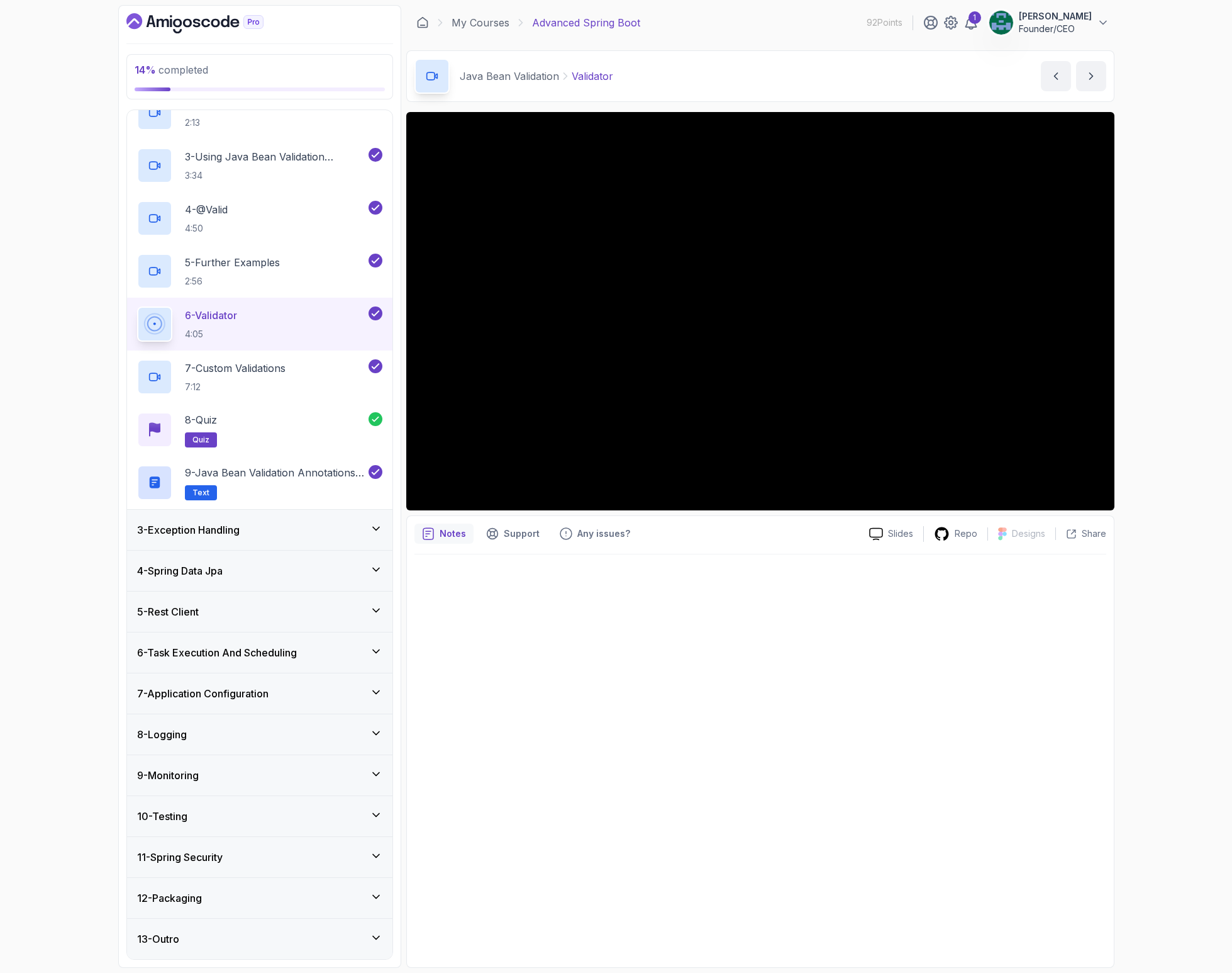
click at [214, 613] on div "5 - Rest Client" at bounding box center [260, 611] width 246 height 15
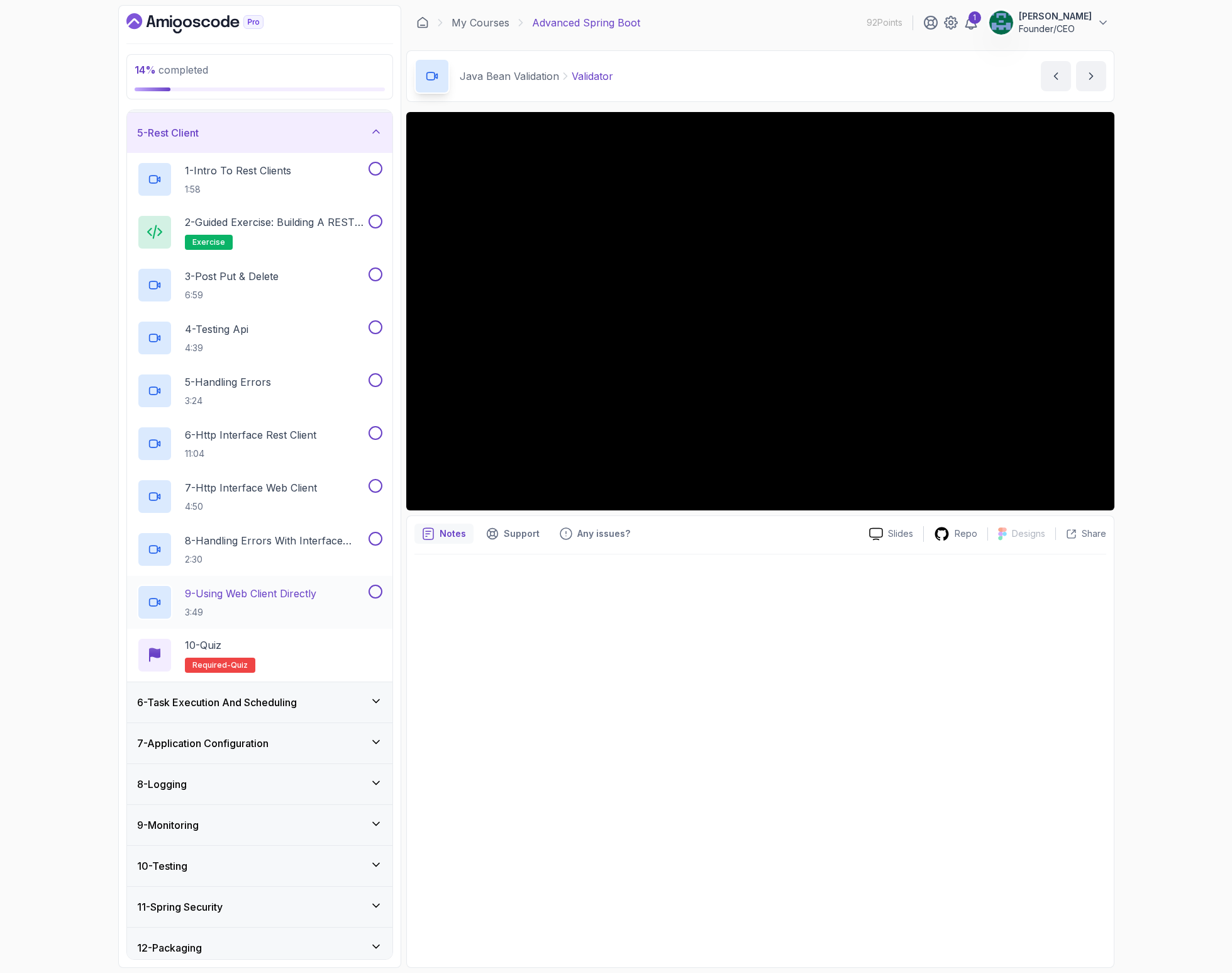
scroll to position [158, 0]
click at [267, 175] on p "1 - Intro To Rest Clients" at bounding box center [238, 172] width 106 height 15
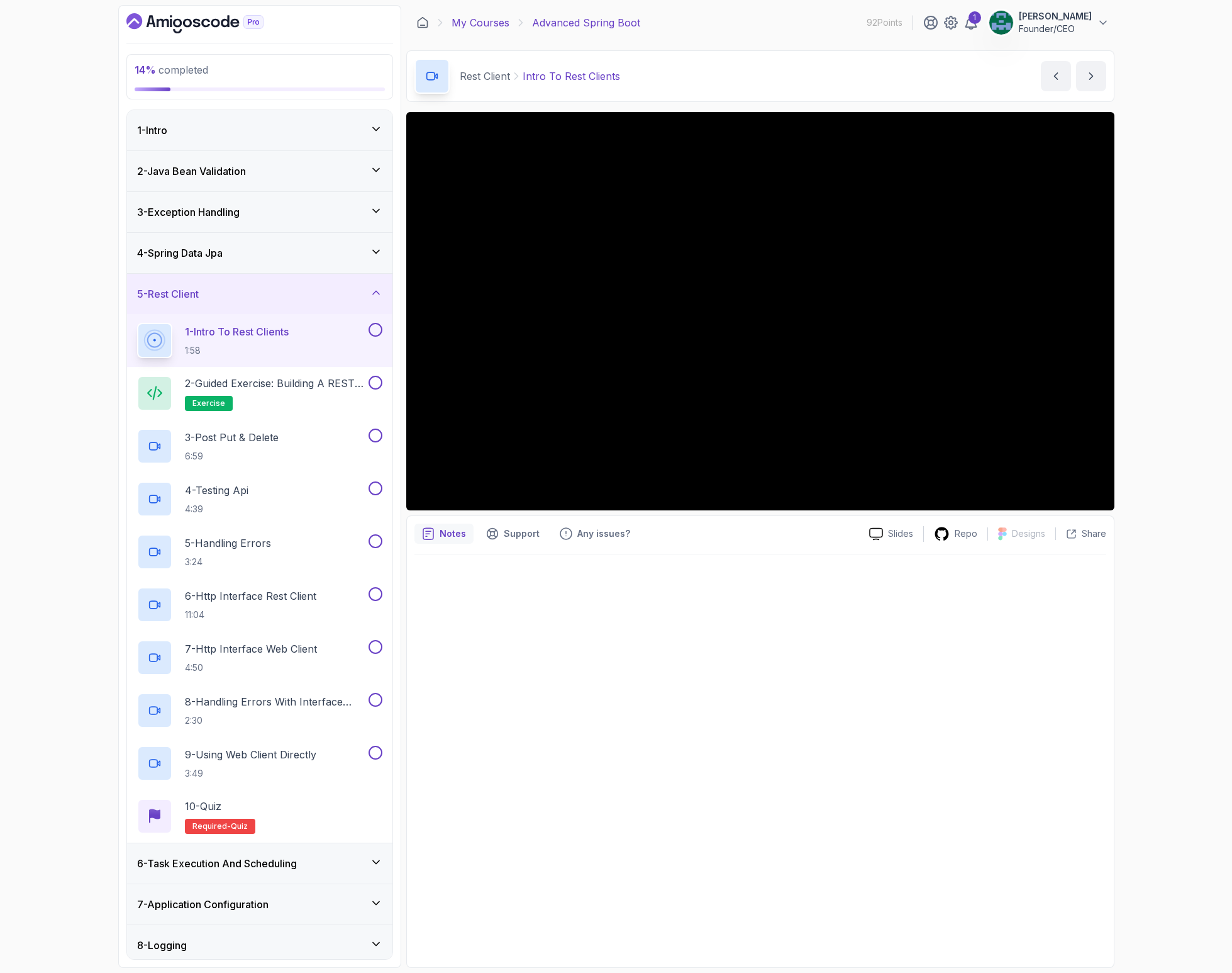
click at [485, 16] on link "My Courses" at bounding box center [480, 22] width 58 height 15
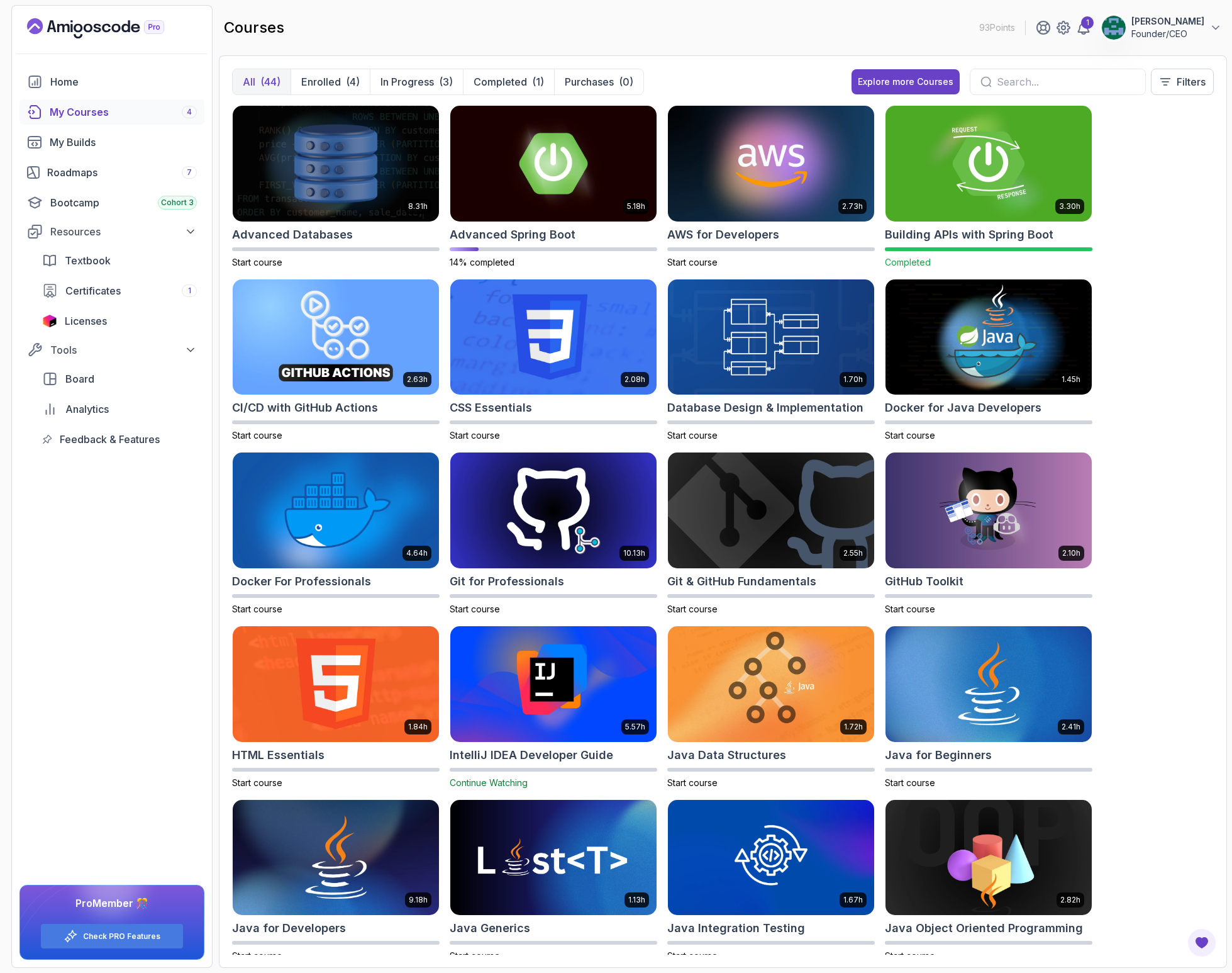
click at [942, 187] on img at bounding box center [989, 163] width 216 height 121
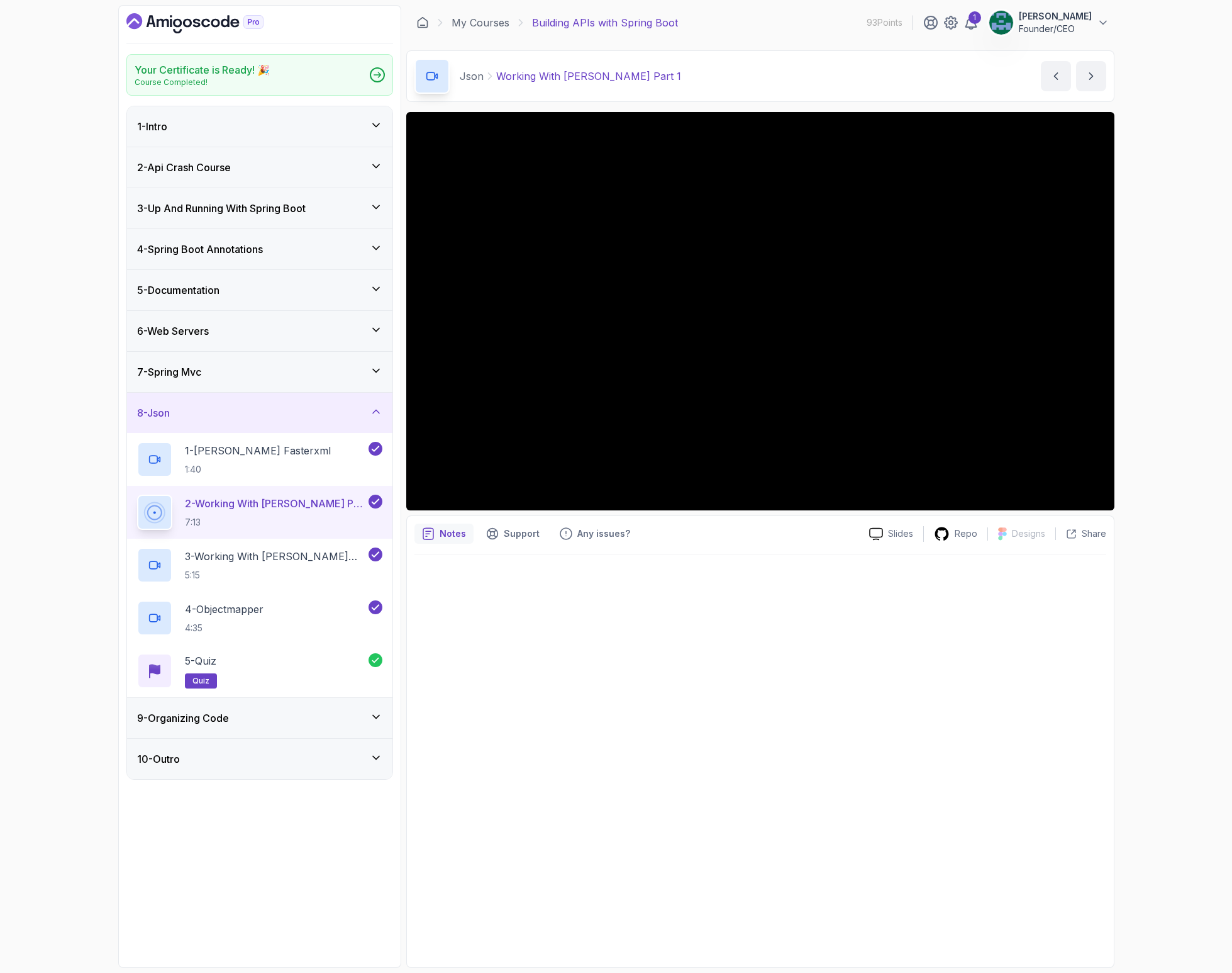
click at [200, 364] on h3 "7 - Spring Mvc" at bounding box center [169, 371] width 64 height 15
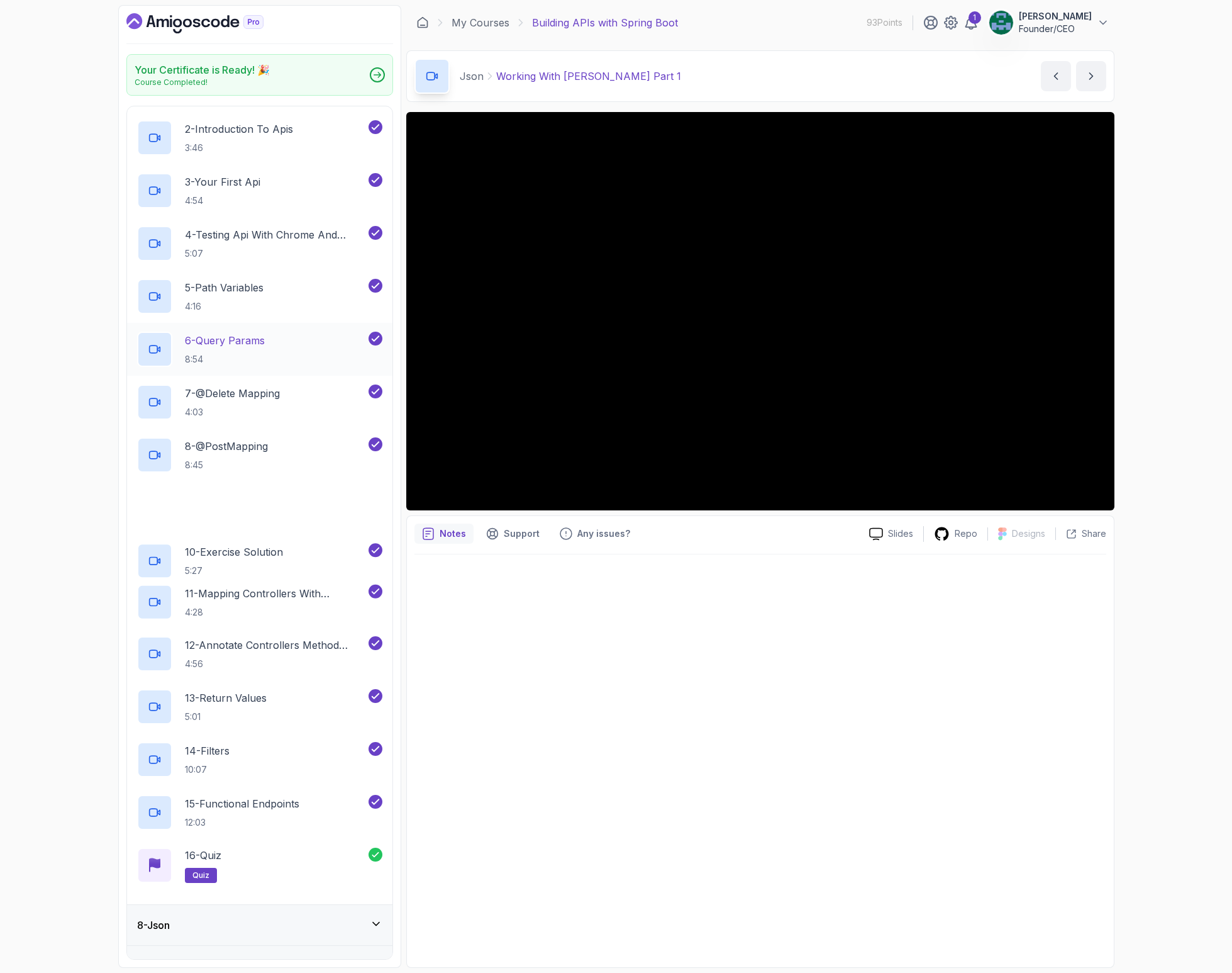
scroll to position [332, 0]
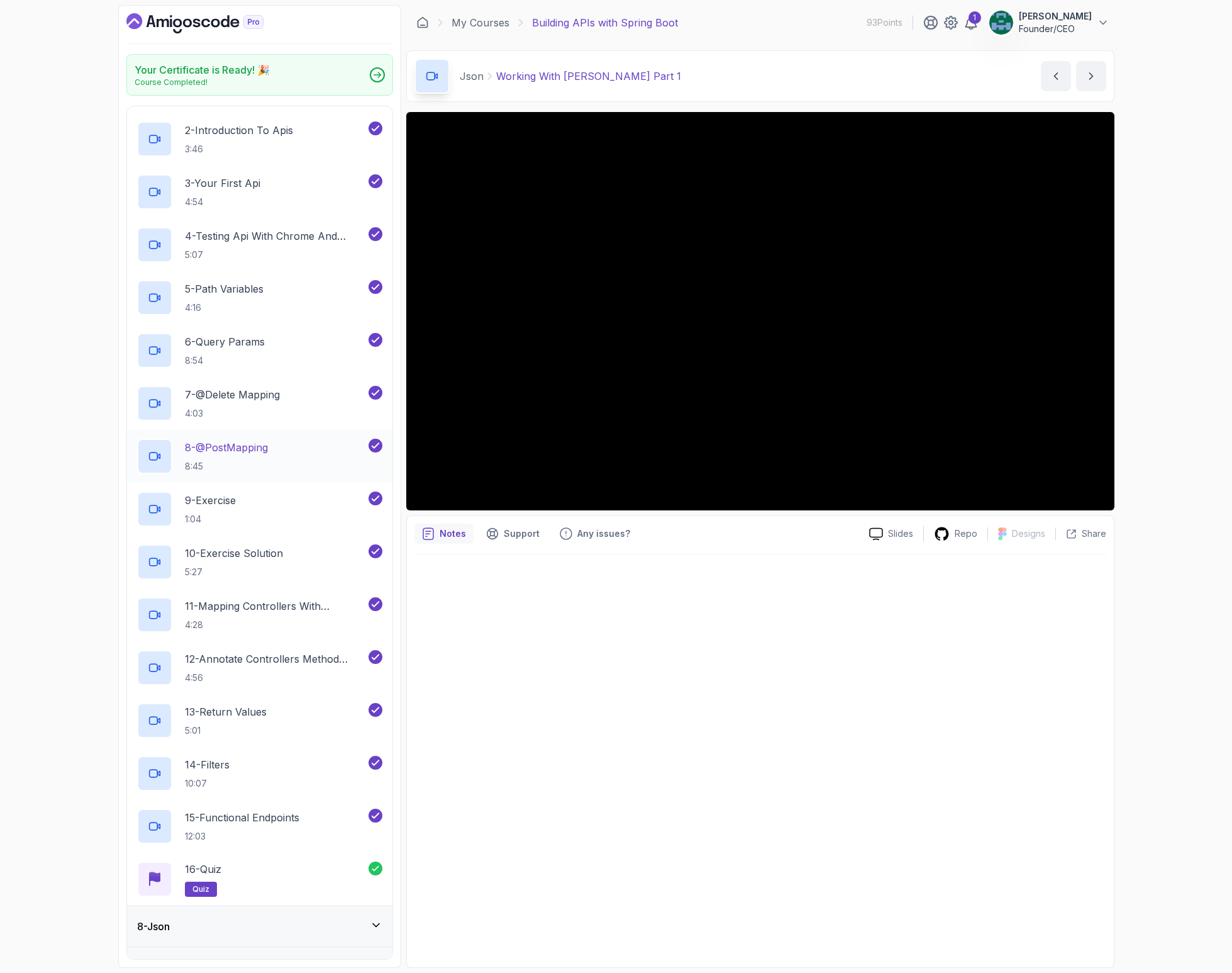
click at [227, 447] on p "8 - @PostMapping" at bounding box center [227, 447] width 83 height 15
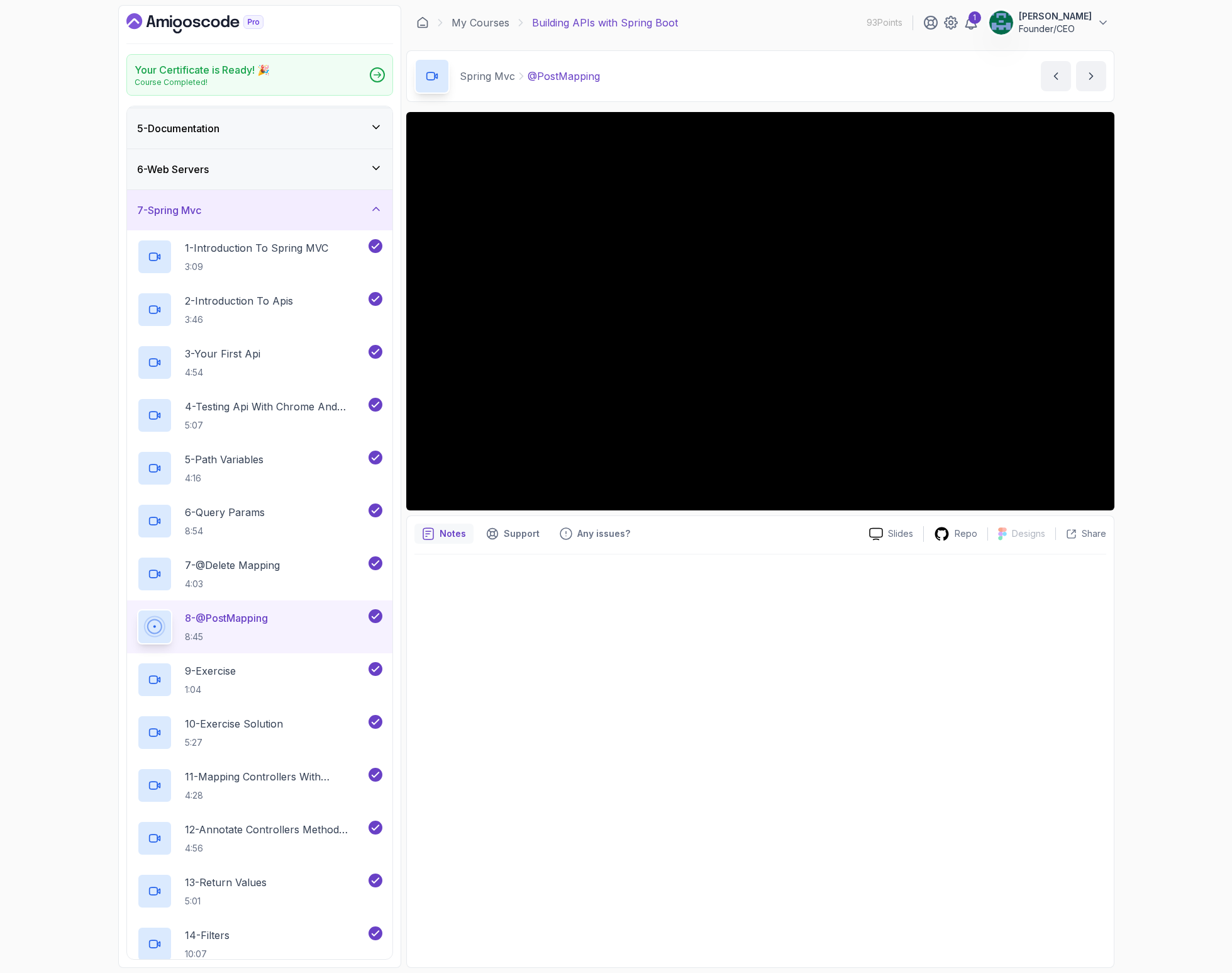
scroll to position [159, 0]
click at [265, 767] on div "11 - Mapping Controllers With @Requestmapping 4:28" at bounding box center [259, 787] width 265 height 53
click at [265, 832] on p "12 - Annotate Controllers Method Arguments" at bounding box center [276, 831] width 182 height 15
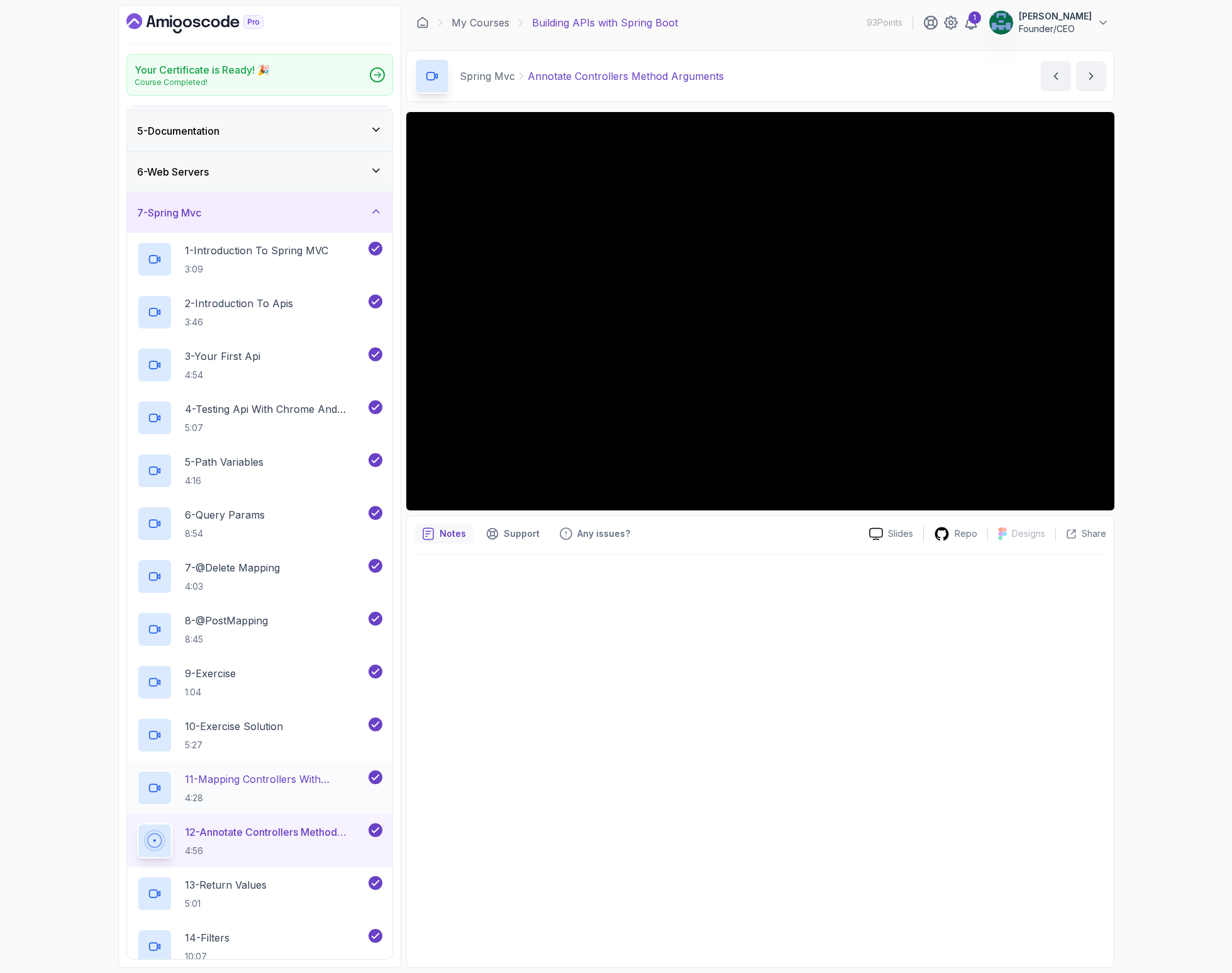
click at [249, 777] on p "11 - Mapping Controllers With @Requestmapping" at bounding box center [276, 778] width 182 height 15
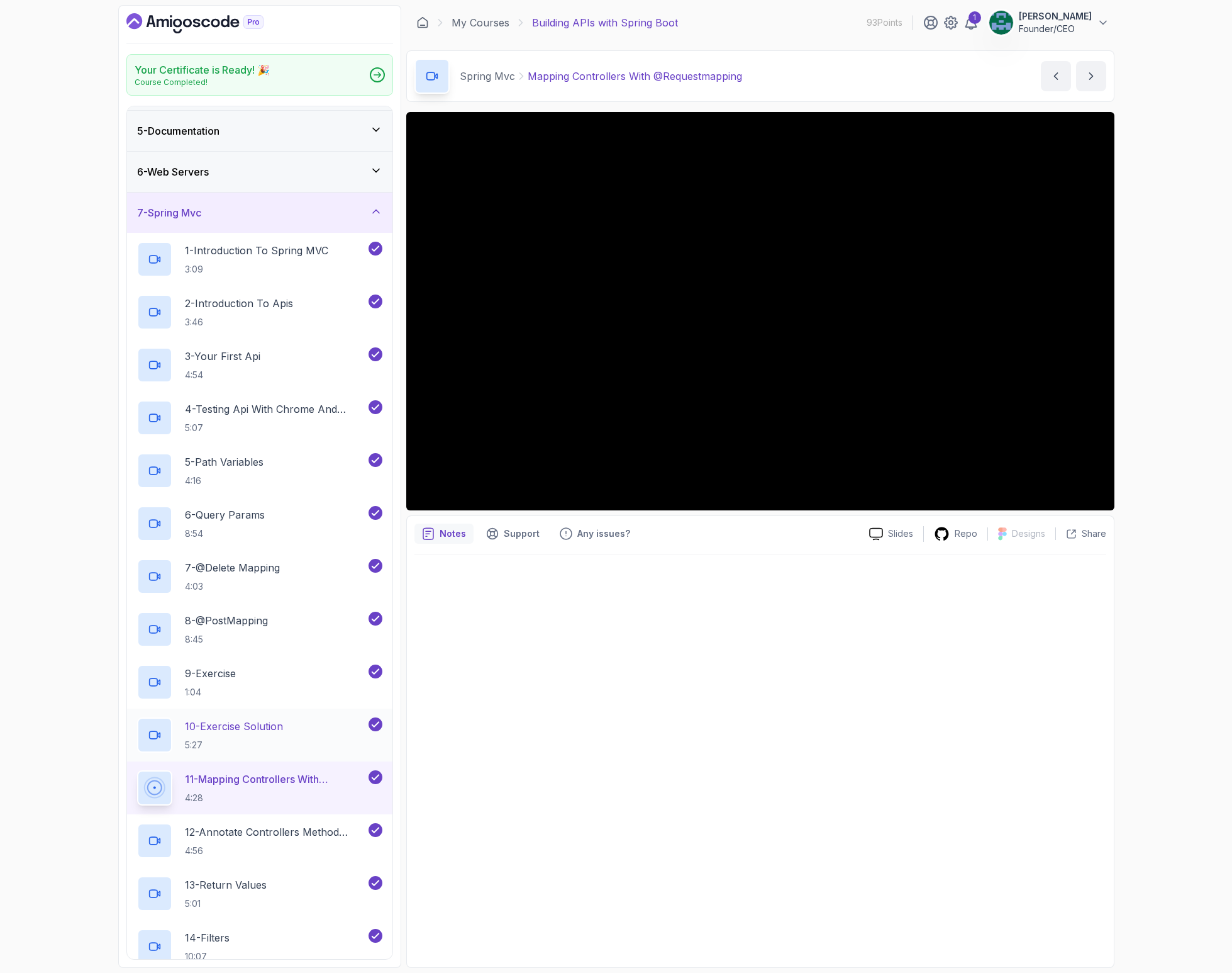
click at [244, 719] on p "10 - Exercise Solution" at bounding box center [234, 726] width 99 height 15
